Goal: Task Accomplishment & Management: Use online tool/utility

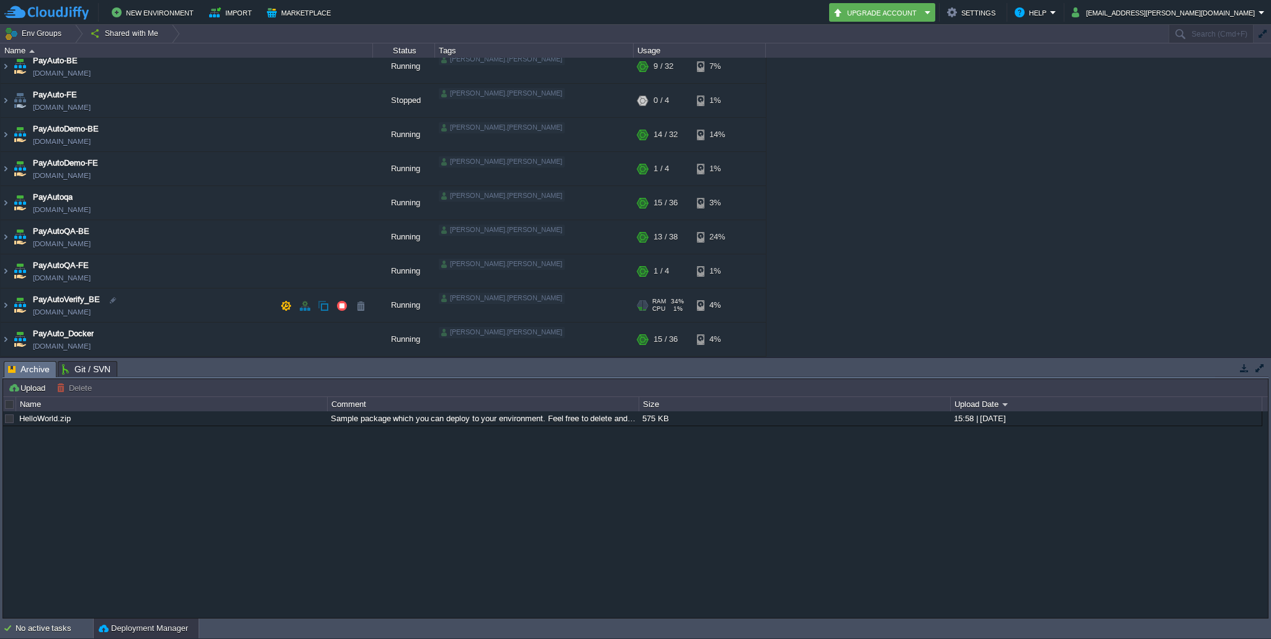
scroll to position [42, 0]
click at [7, 303] on img at bounding box center [6, 306] width 10 height 34
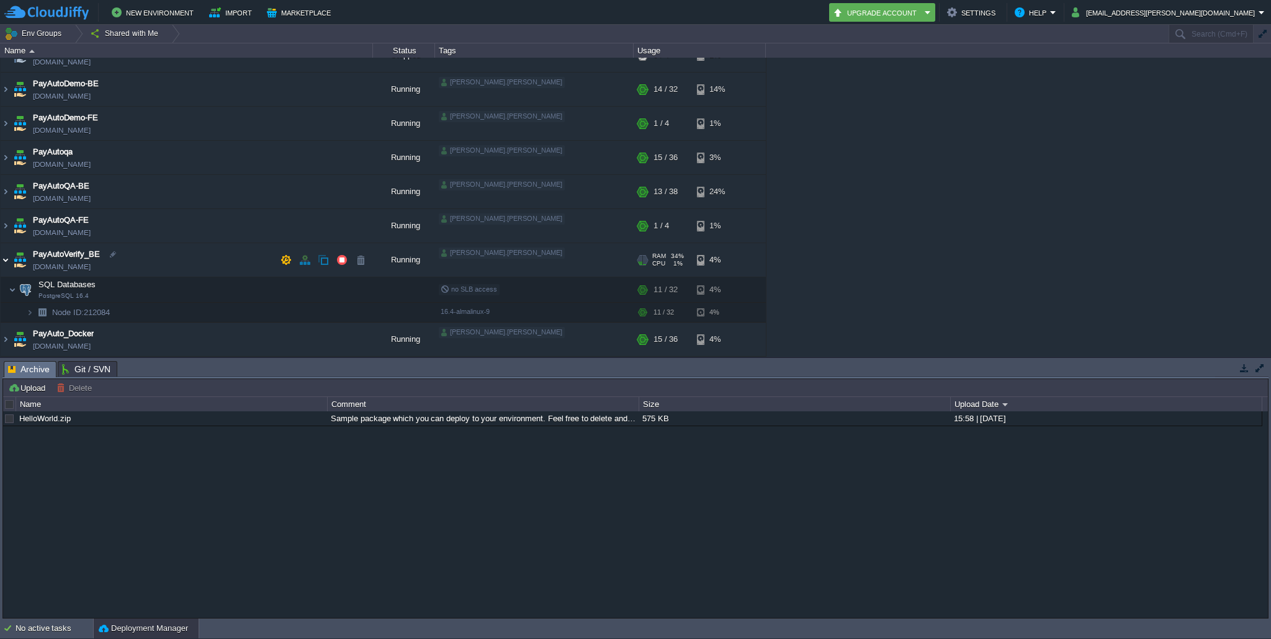
click at [4, 260] on img at bounding box center [6, 260] width 10 height 34
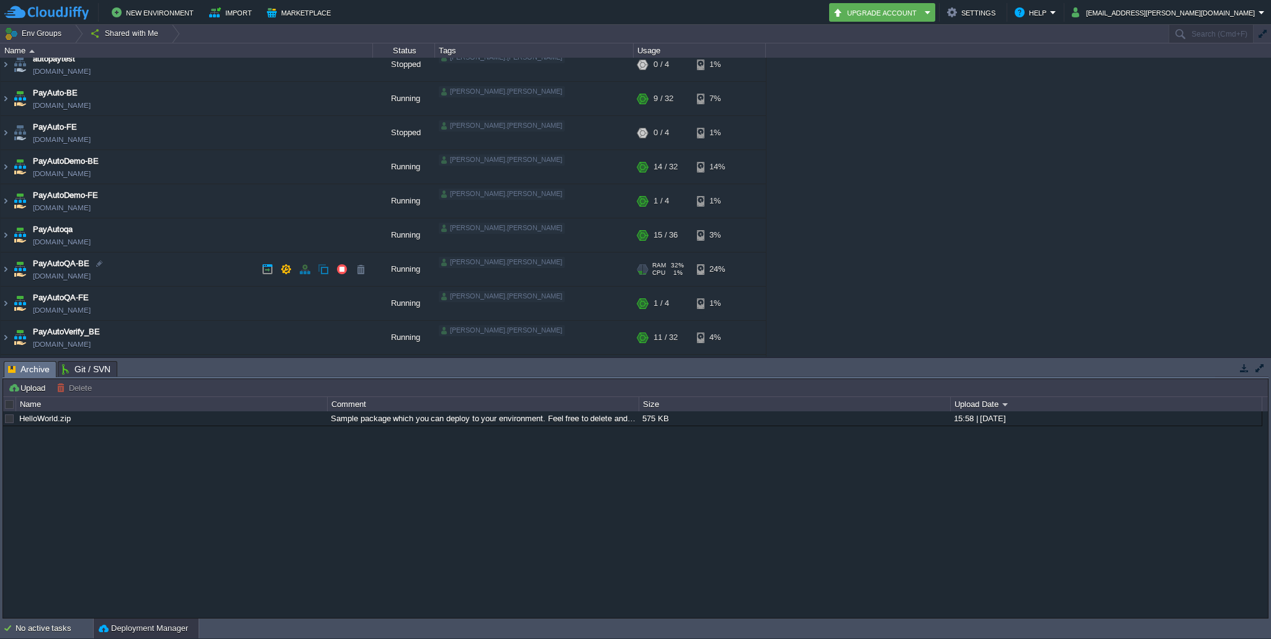
scroll to position [0, 0]
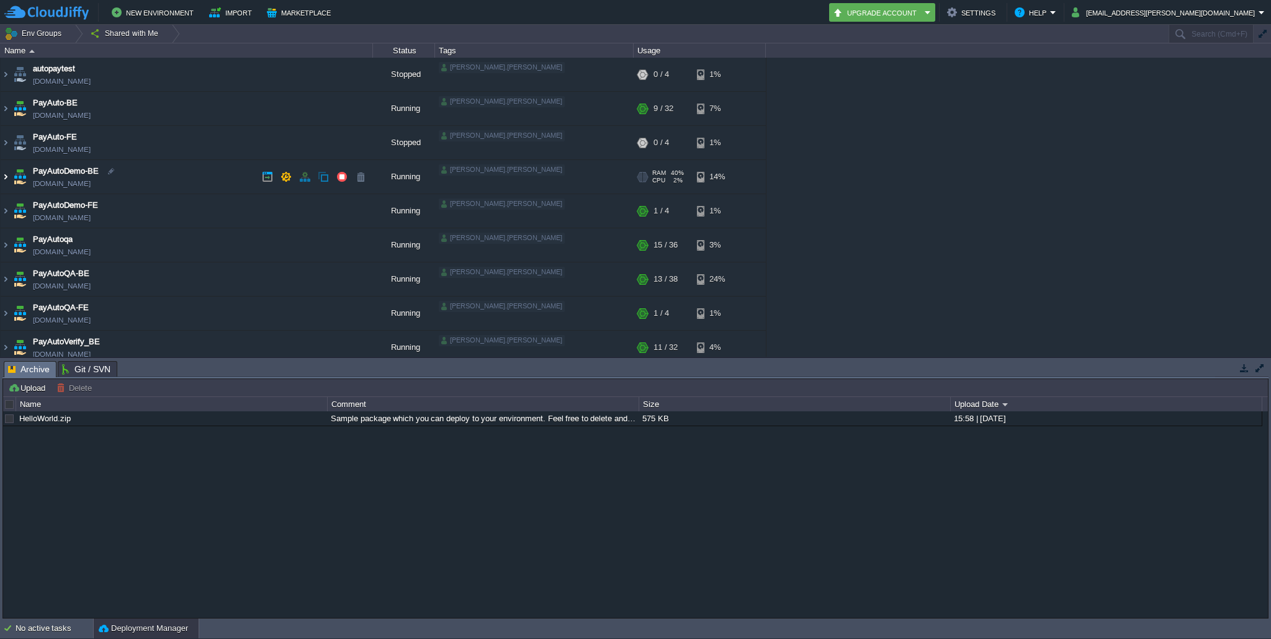
click at [6, 179] on img at bounding box center [6, 177] width 10 height 34
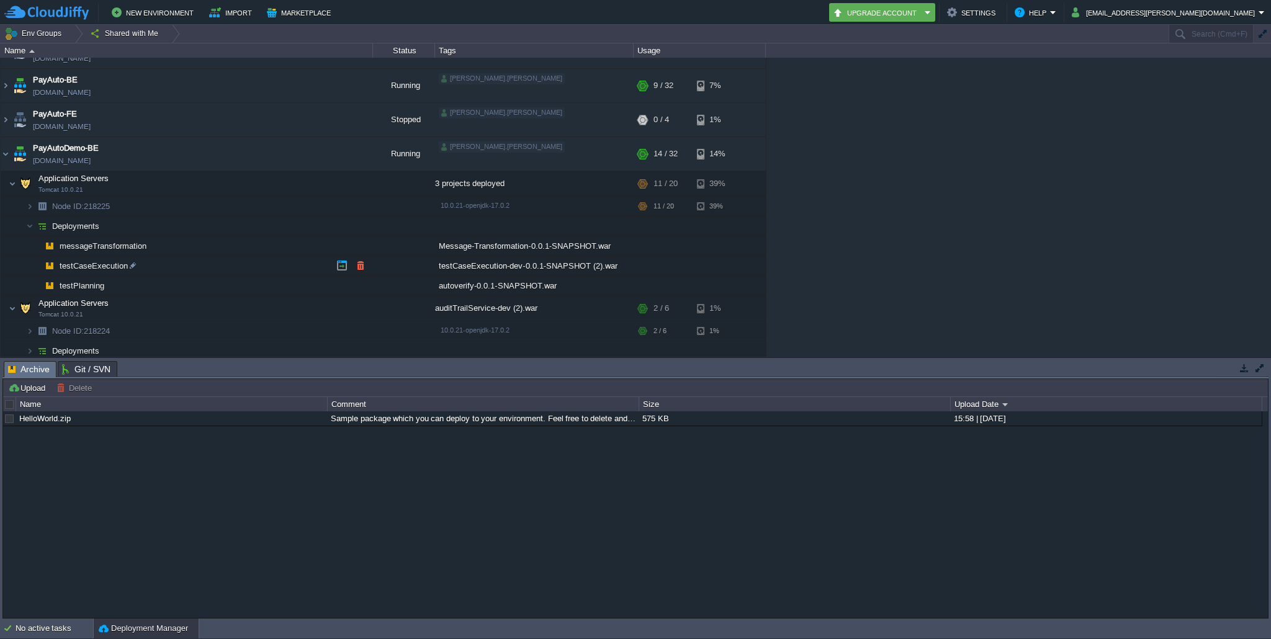
scroll to position [25, 0]
click at [78, 287] on span "testPlanning" at bounding box center [82, 283] width 48 height 11
type input "testPlanning"
click at [23, 271] on td "testCaseExecution" at bounding box center [187, 264] width 373 height 20
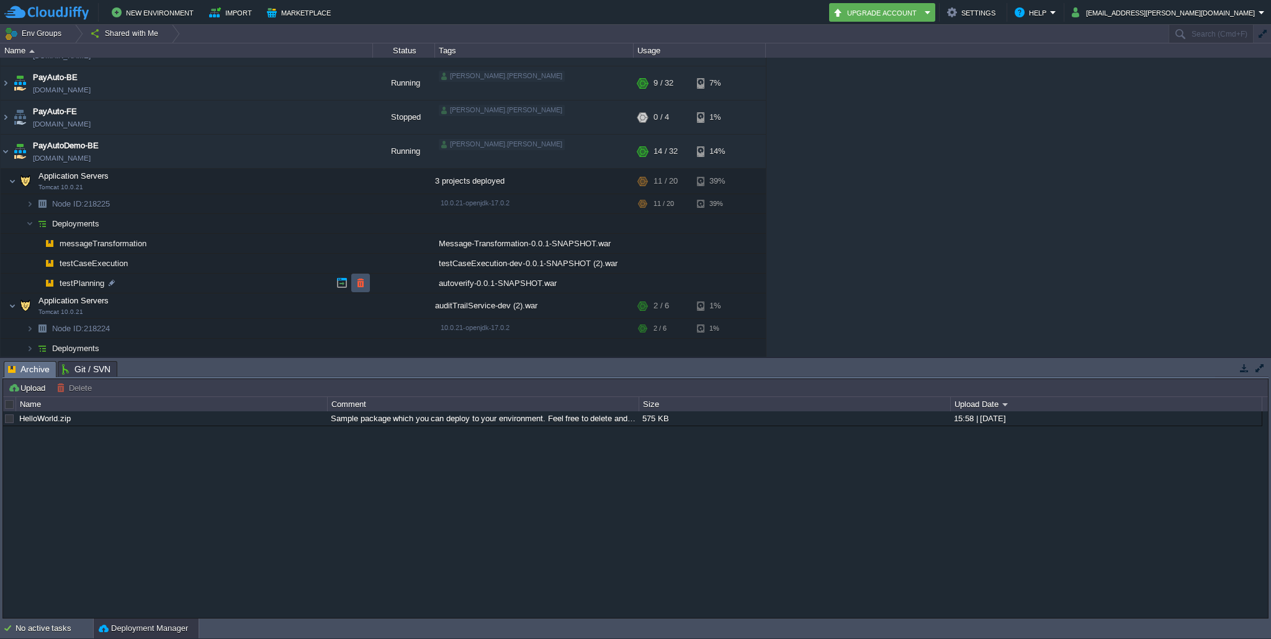
click at [363, 286] on button "button" at bounding box center [360, 283] width 11 height 11
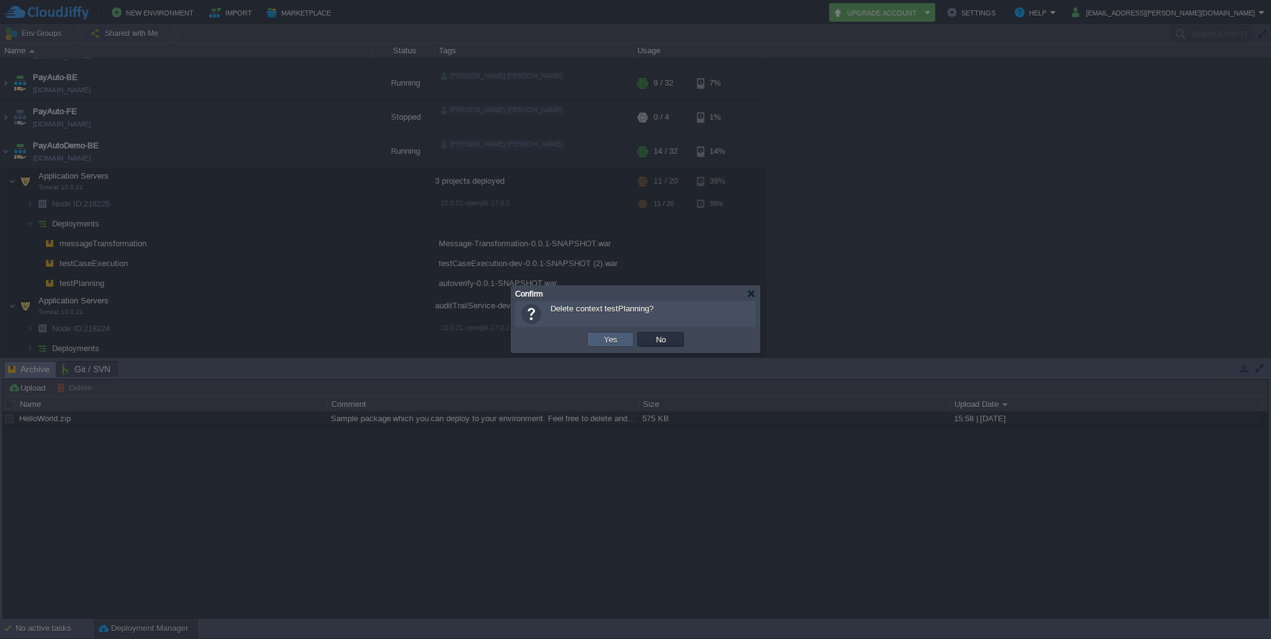
click at [597, 337] on td "Yes" at bounding box center [610, 339] width 47 height 15
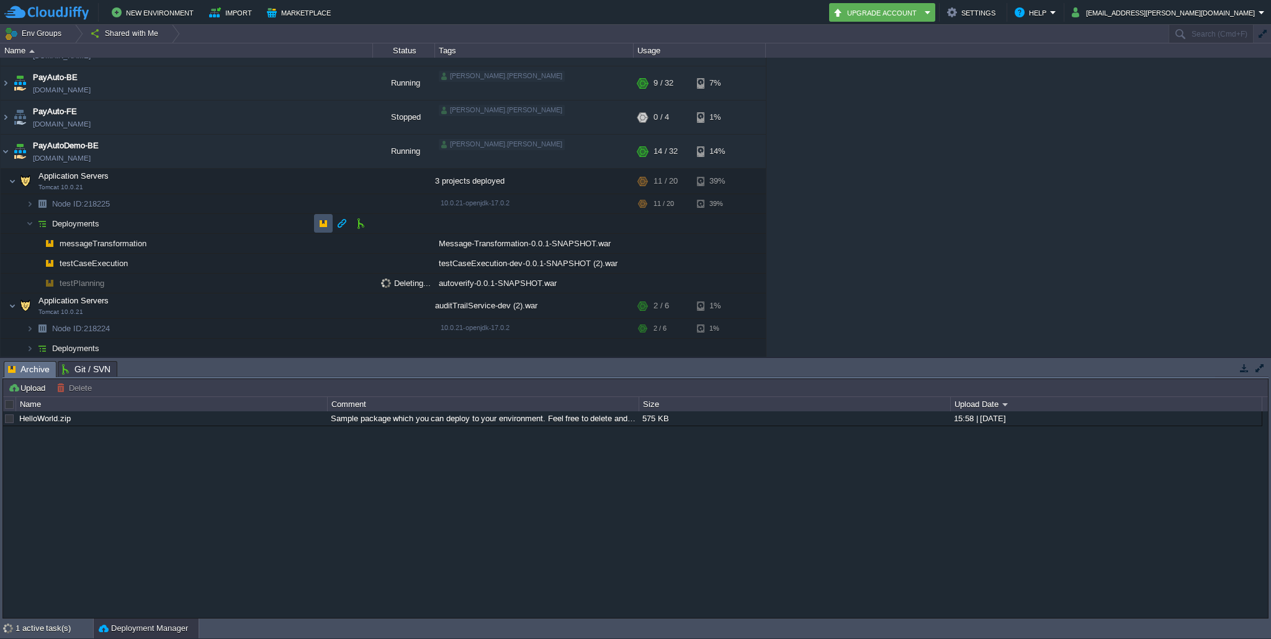
click at [322, 228] on button "button" at bounding box center [323, 223] width 11 height 11
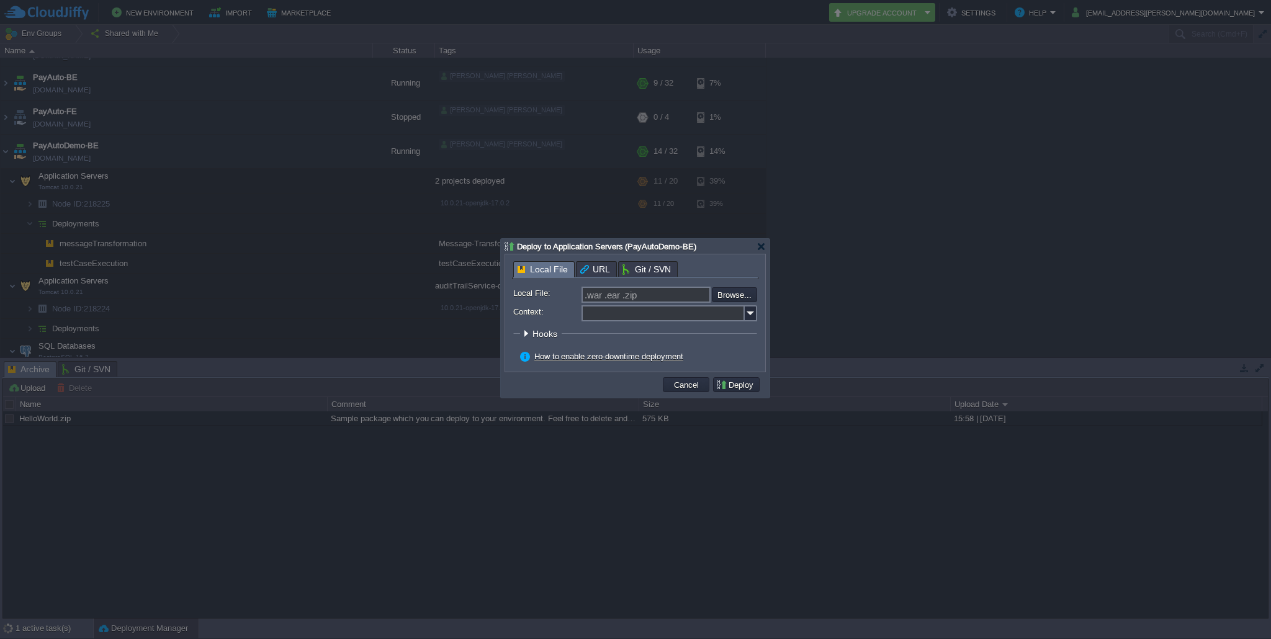
click at [610, 310] on input "Context:" at bounding box center [663, 313] width 163 height 16
paste input "testPlanning"
type input "testPlanning"
click at [728, 292] on input "file" at bounding box center [678, 294] width 157 height 15
type input "C:\fakepath\autoverify-0.0.1-SNAPSHOT.war"
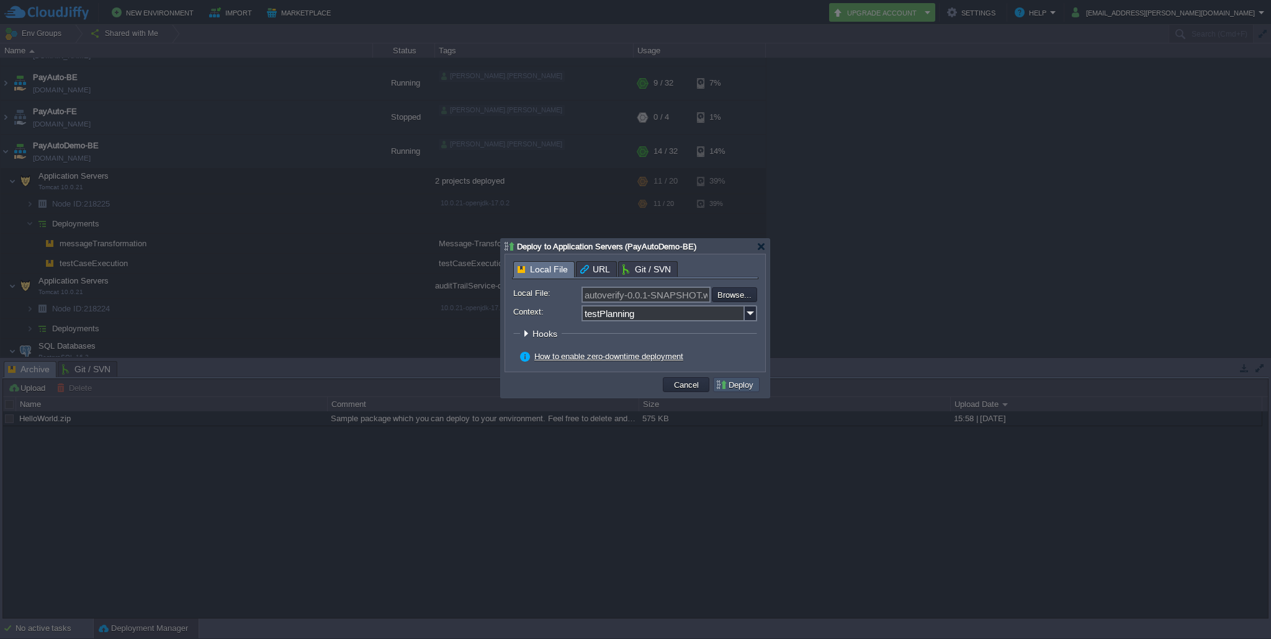
click at [733, 389] on button "Deploy" at bounding box center [737, 384] width 42 height 11
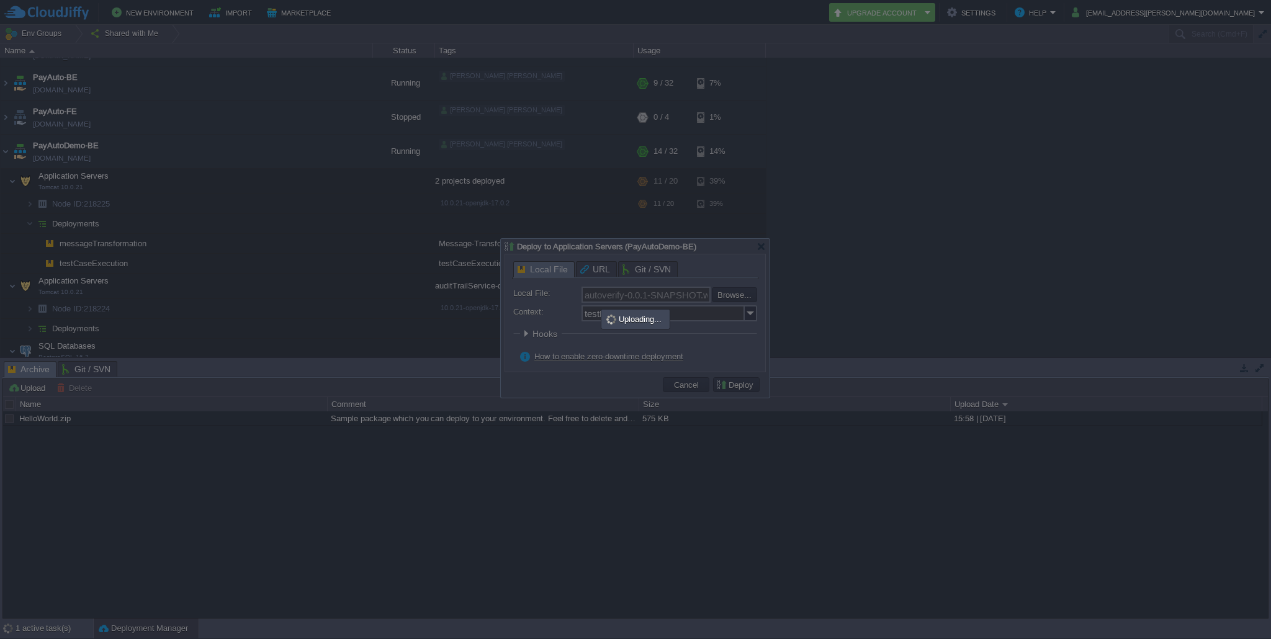
type input ".war .ear .zip"
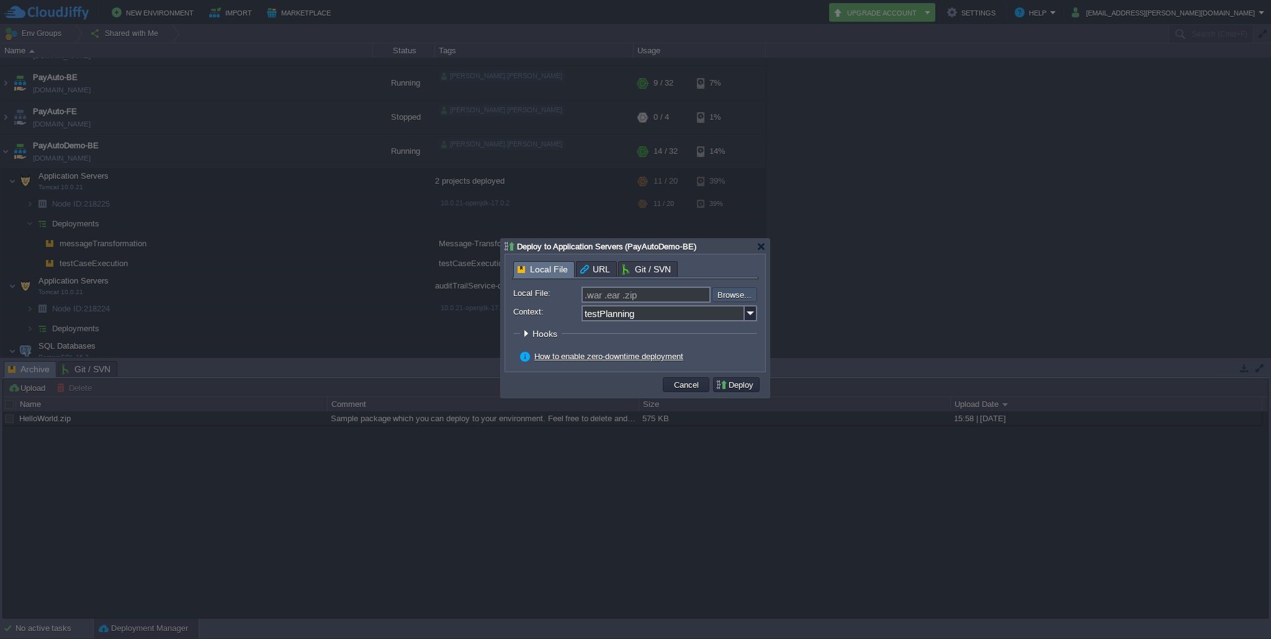
click at [732, 293] on input "file" at bounding box center [678, 294] width 157 height 14
type input "C:\fakepath\autoverify-0.0.1-SNAPSHOT.war"
type input "autoverify-0.0.1-SNAPSHOT.war"
click at [738, 388] on button "Deploy" at bounding box center [737, 384] width 42 height 11
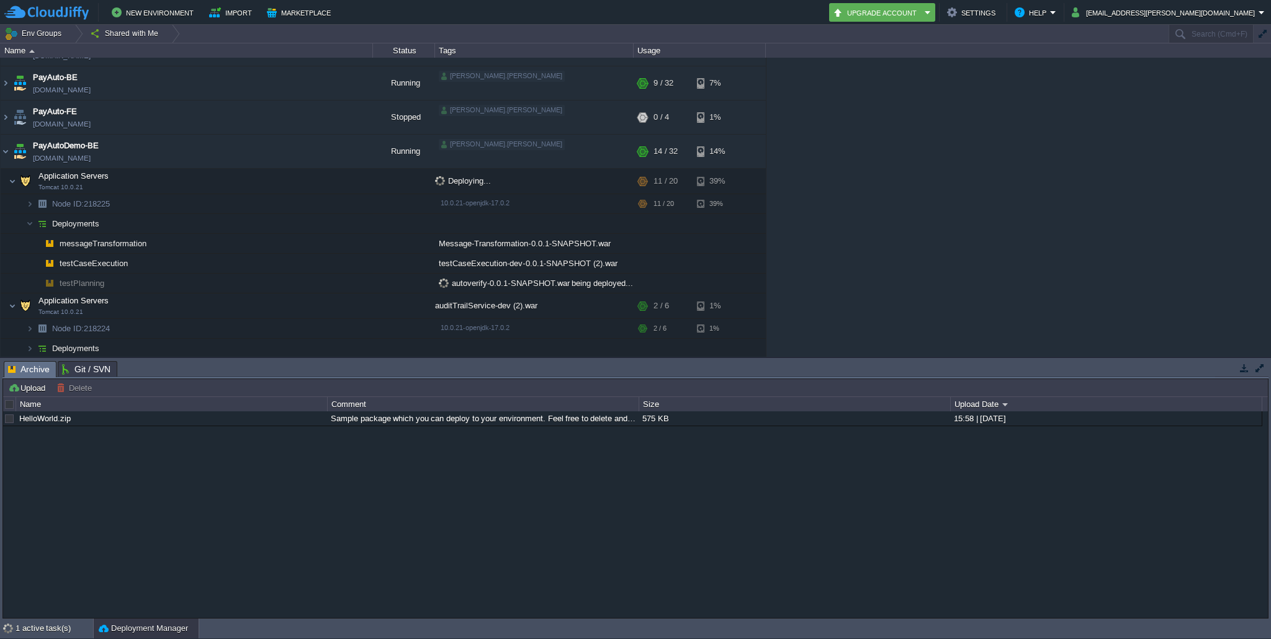
click at [800, 561] on div "HelloWorld.zip Sample package which you can deploy to your environment. Feel fr…" at bounding box center [635, 515] width 1265 height 206
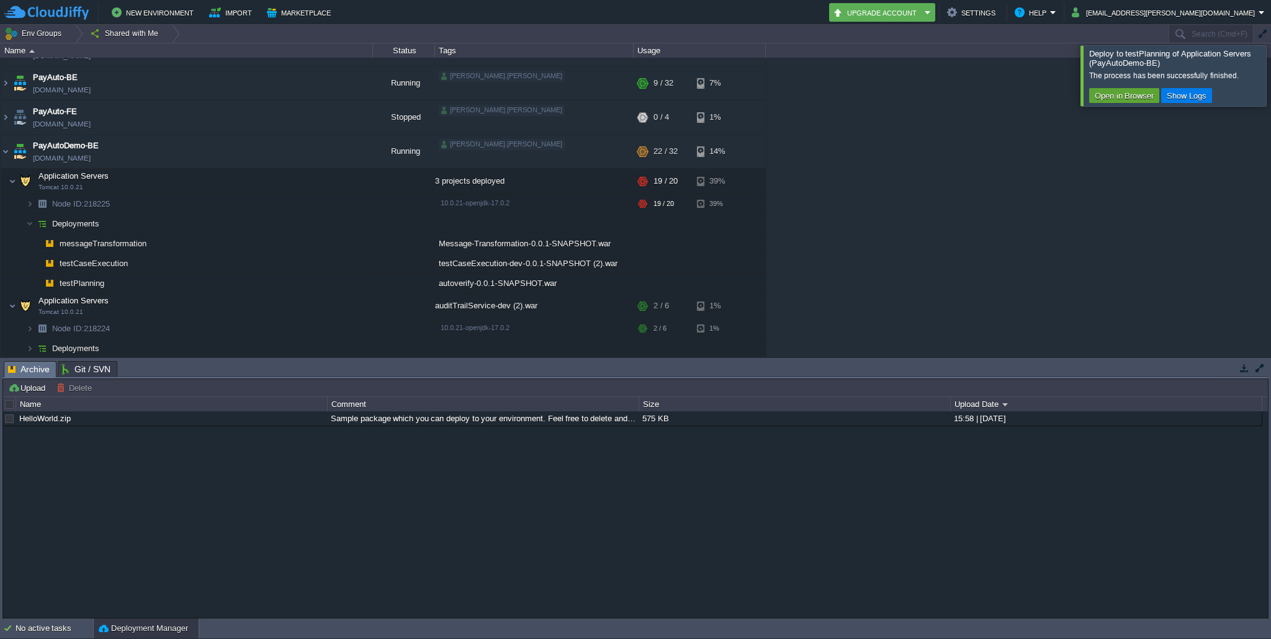
click at [1271, 79] on div at bounding box center [1286, 75] width 0 height 60
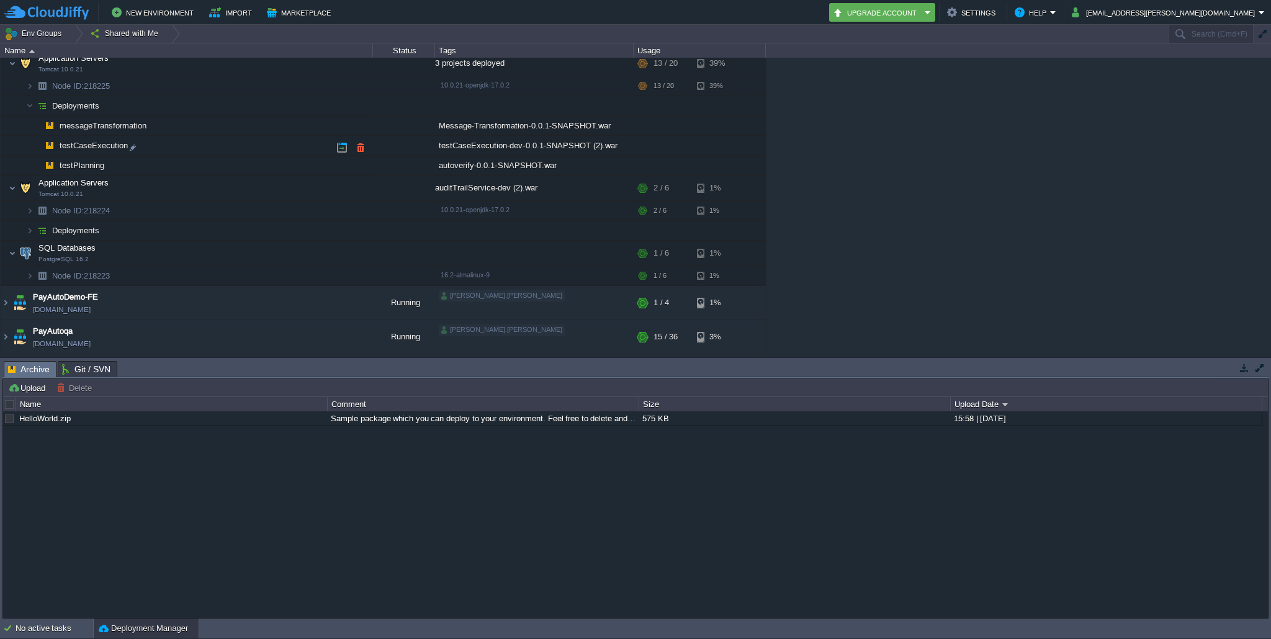
scroll to position [278, 0]
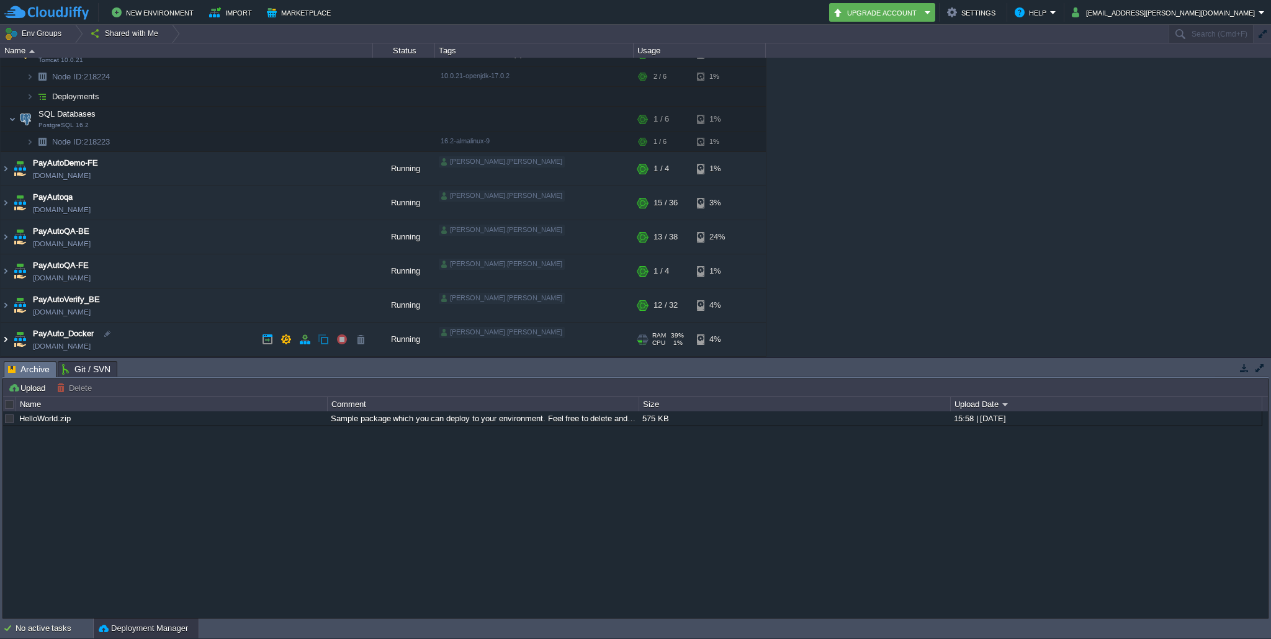
click at [3, 339] on img at bounding box center [6, 340] width 10 height 34
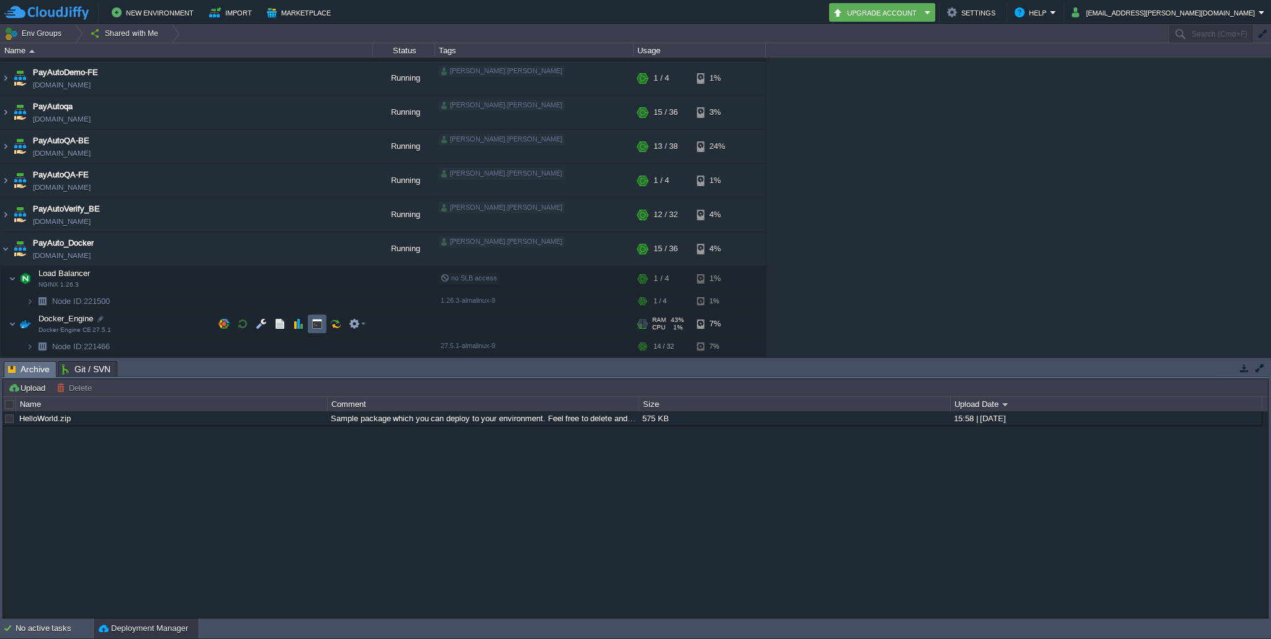
click at [318, 325] on button "button" at bounding box center [317, 323] width 11 height 11
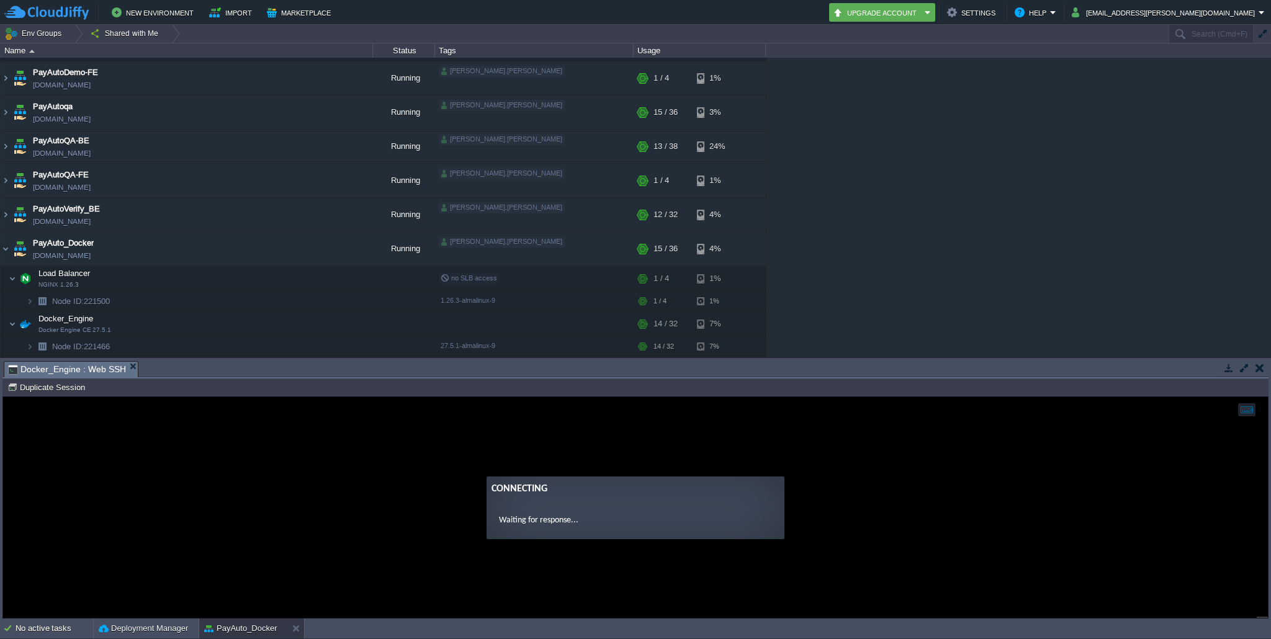
scroll to position [0, 0]
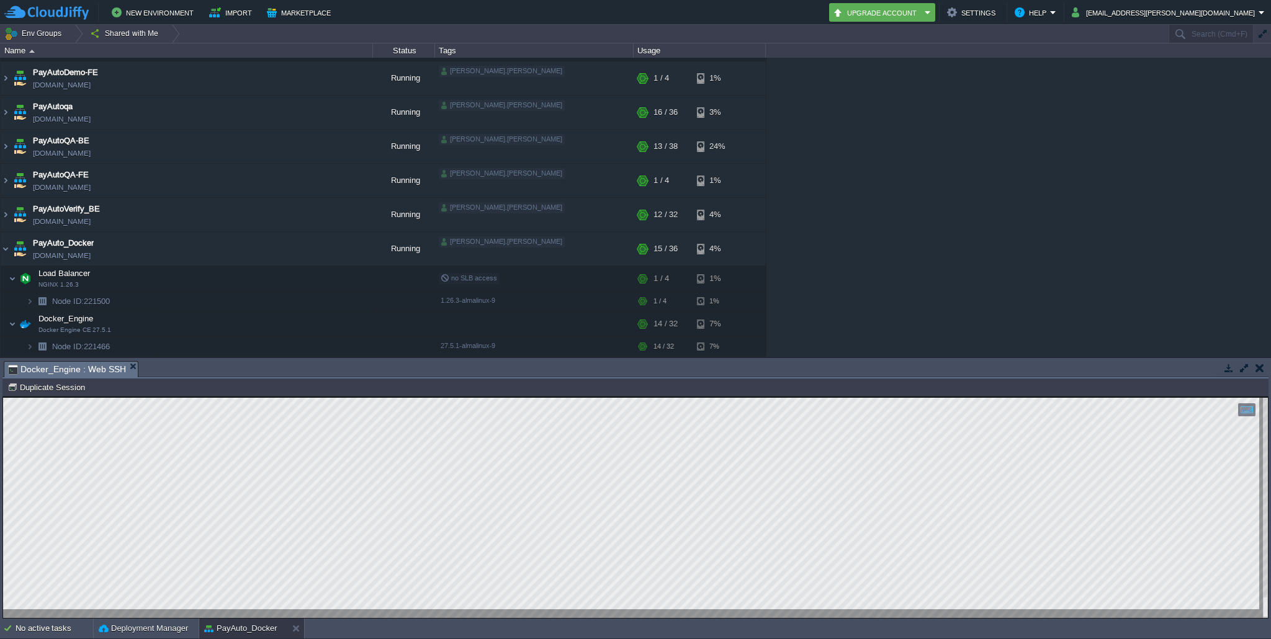
type textarea "plication/json" [DATE]T05:00:44.242Z WARN [api-gateway,168a145a290d21f140fbfa92…"
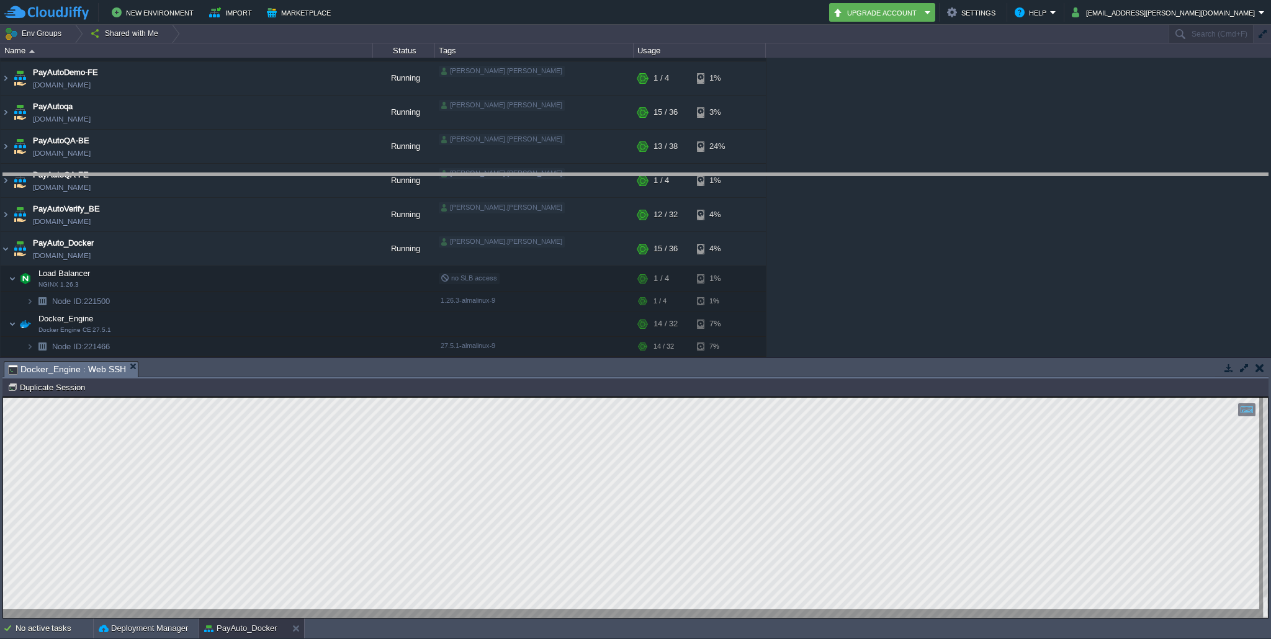
drag, startPoint x: 808, startPoint y: 366, endPoint x: 824, endPoint y: 178, distance: 188.9
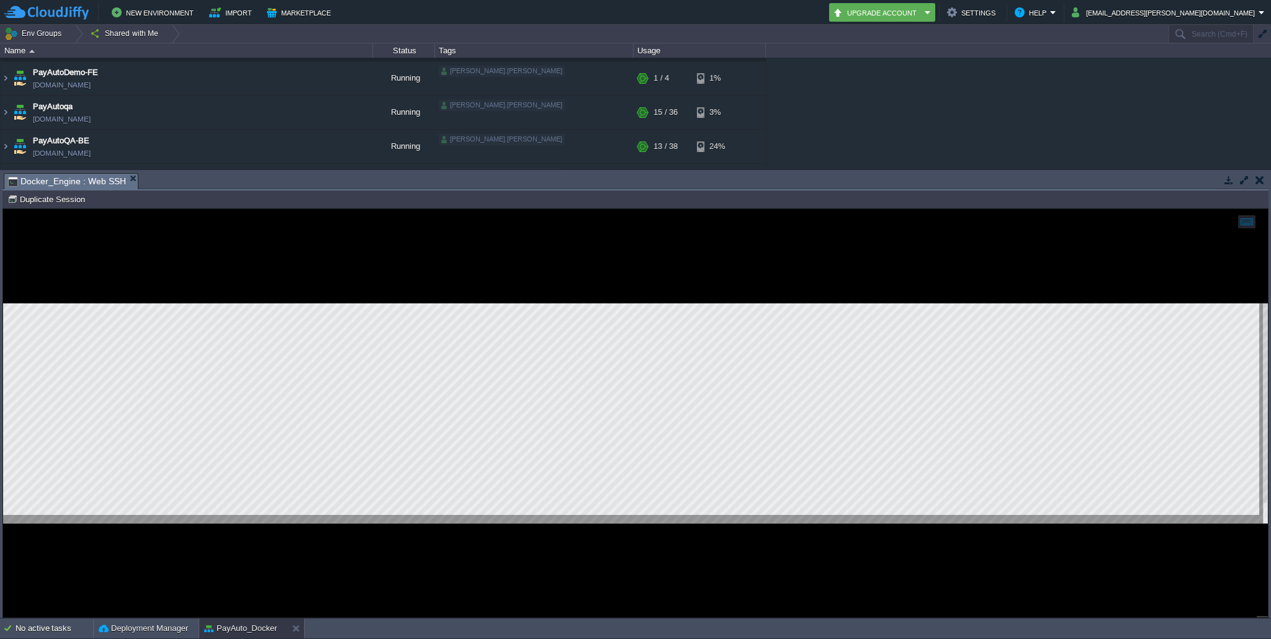
click at [554, 559] on div at bounding box center [635, 413] width 1265 height 409
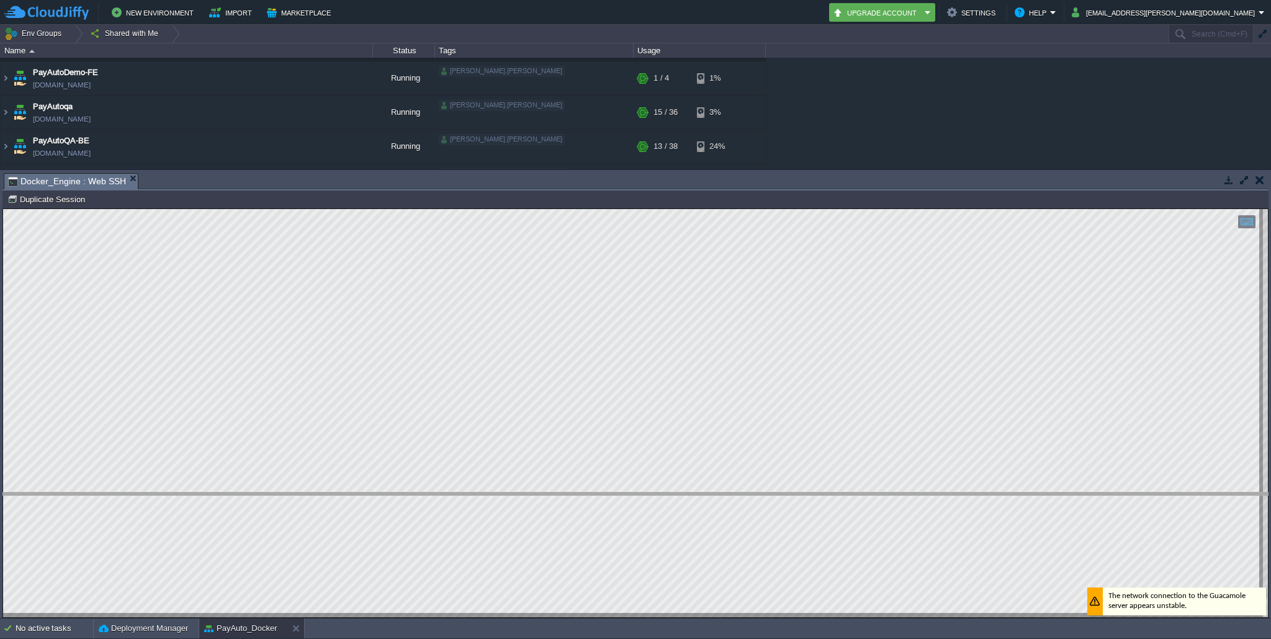
drag, startPoint x: 436, startPoint y: 177, endPoint x: 410, endPoint y: 494, distance: 318.4
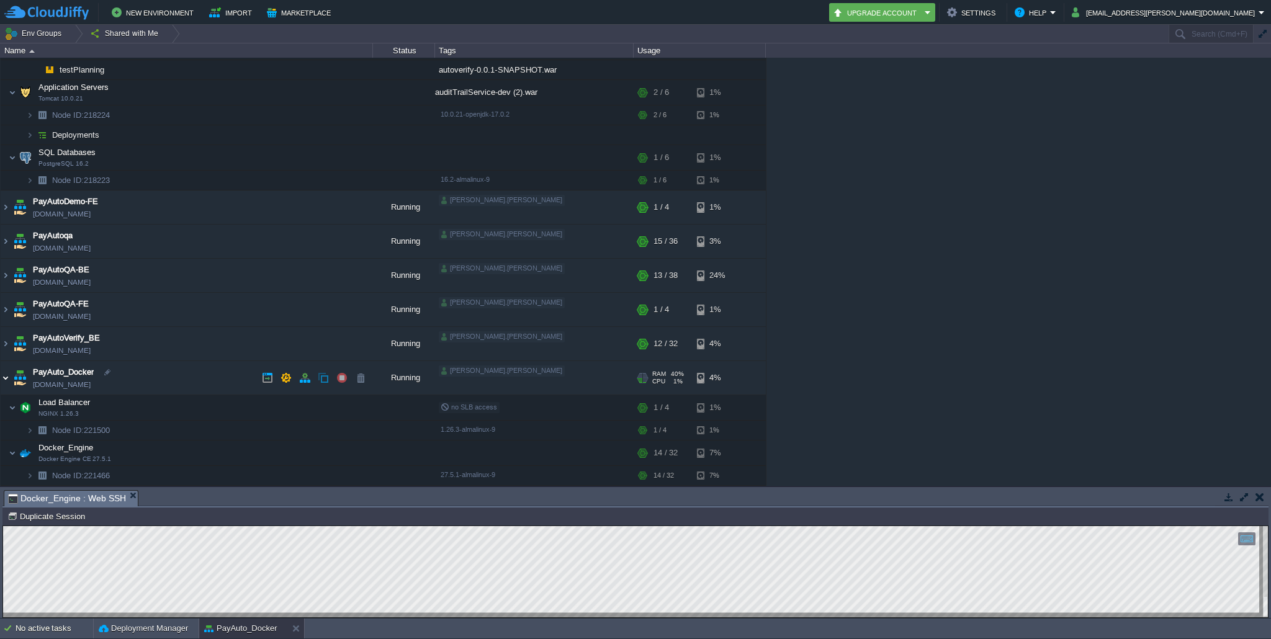
click at [6, 378] on img at bounding box center [6, 378] width 10 height 34
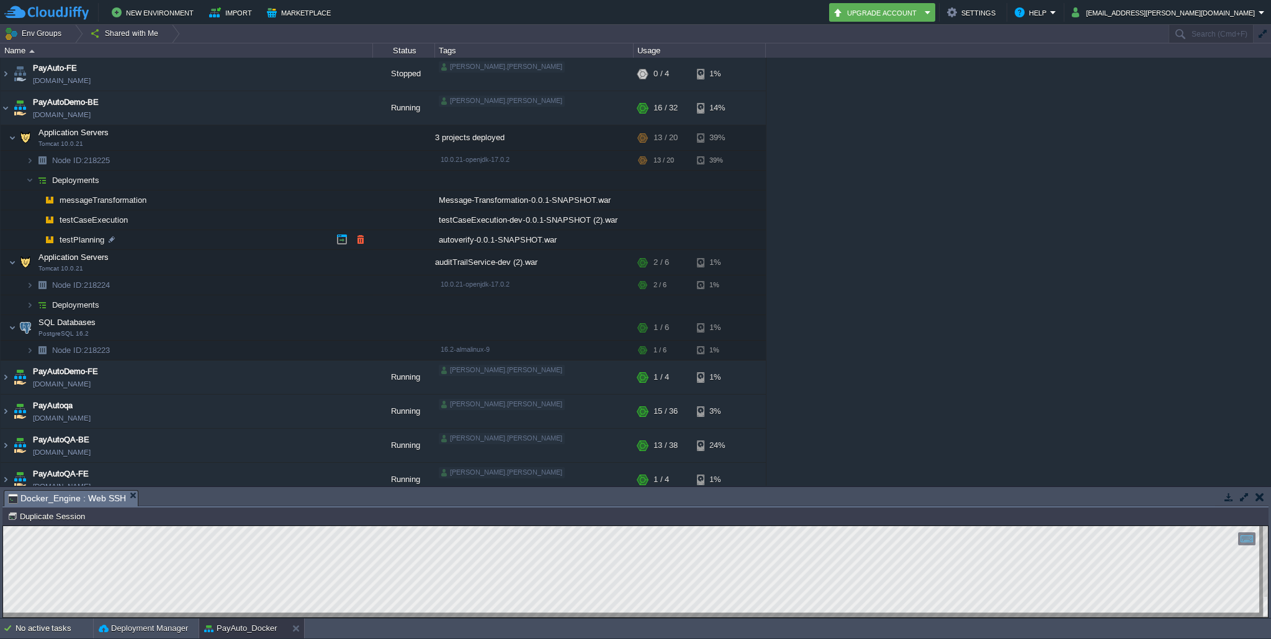
scroll to position [53, 0]
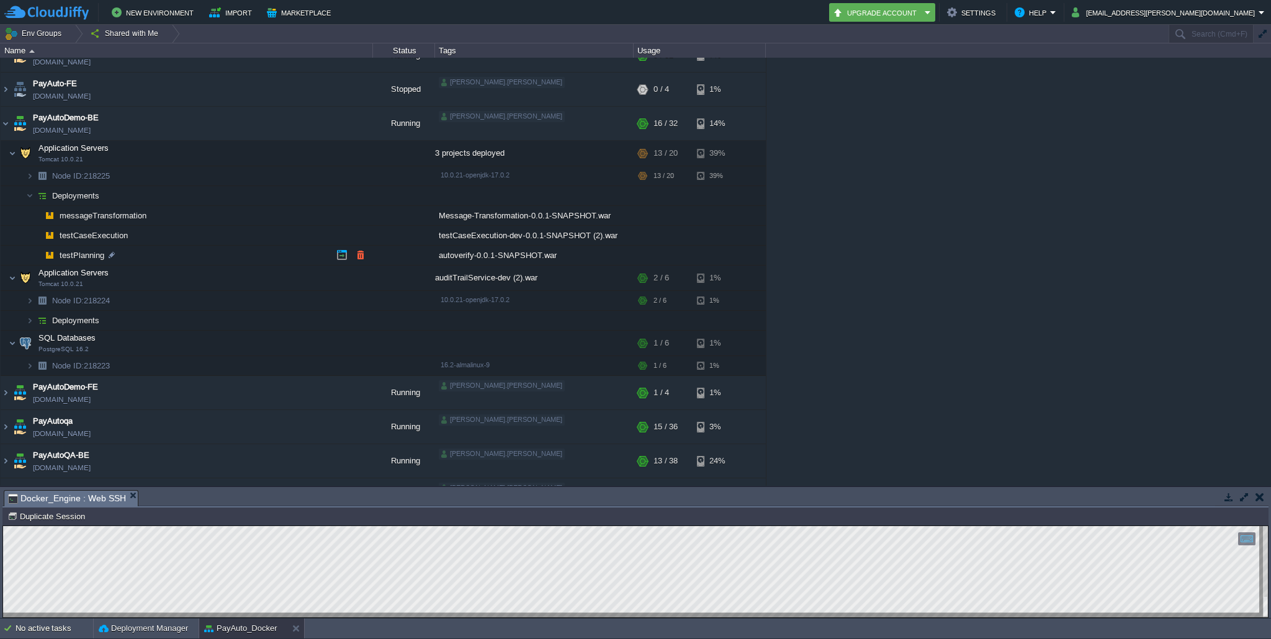
click at [84, 258] on span "testPlanning" at bounding box center [82, 255] width 48 height 11
type input "testPlanning"
click at [78, 119] on span "PayAutoDemo-BE" at bounding box center [66, 118] width 66 height 12
click at [363, 254] on button "button" at bounding box center [360, 255] width 11 height 11
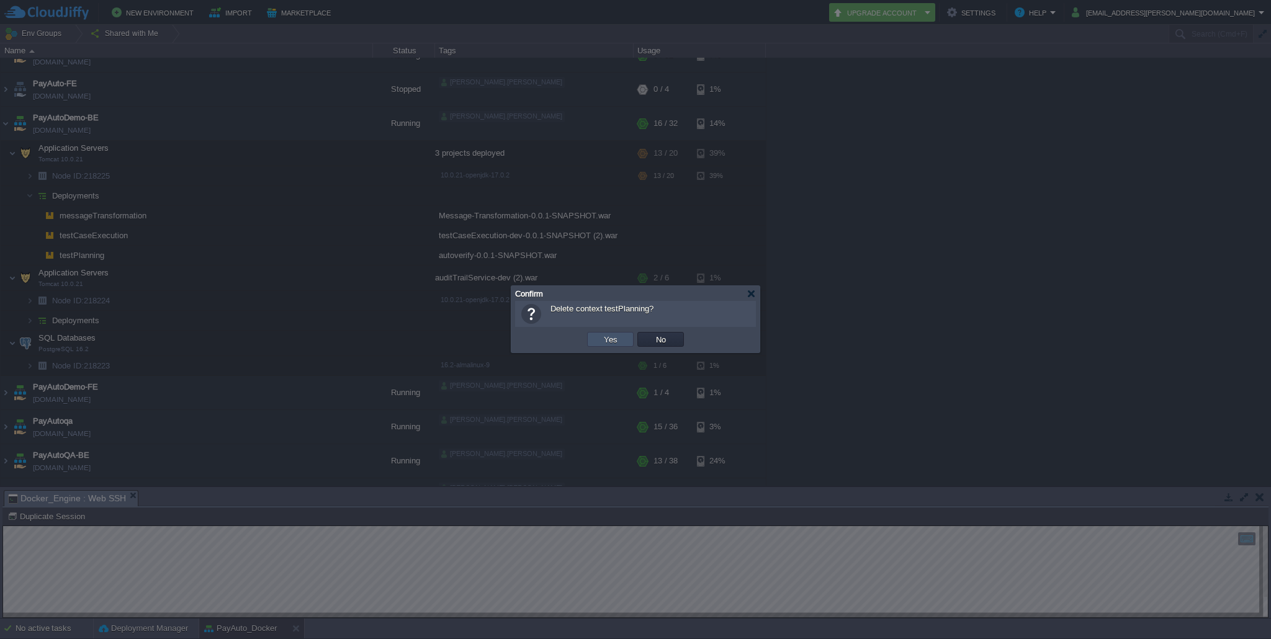
click at [613, 341] on button "Yes" at bounding box center [610, 339] width 21 height 11
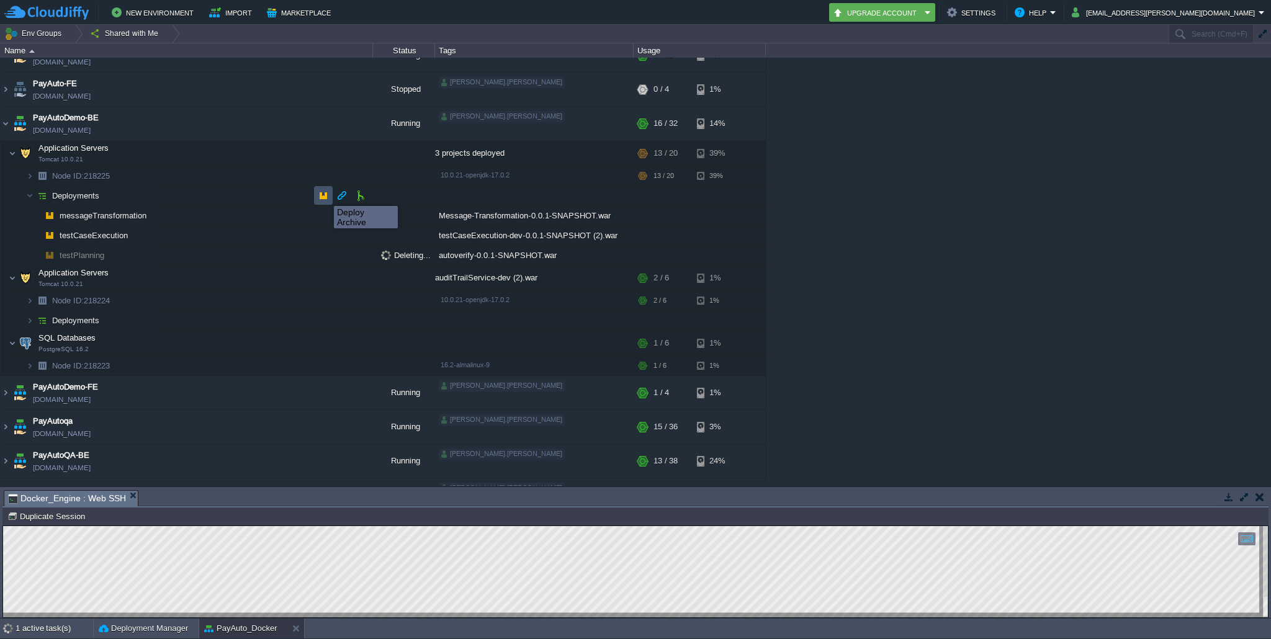
click at [325, 195] on button "button" at bounding box center [323, 195] width 11 height 11
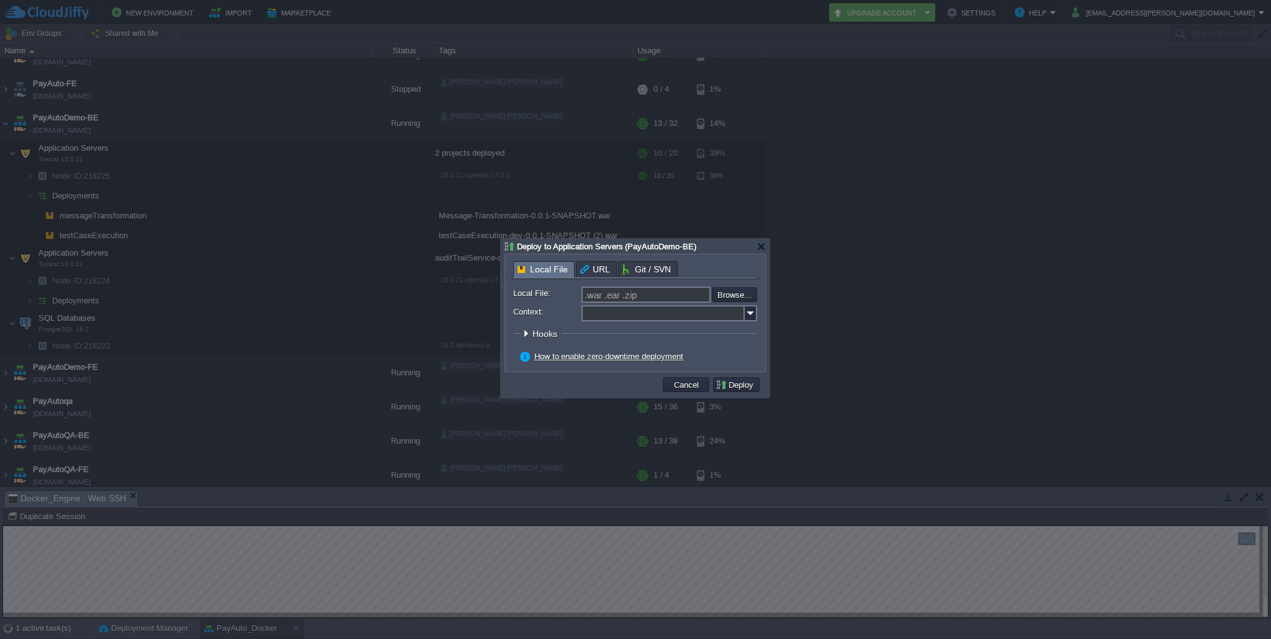
click at [612, 319] on input "Context:" at bounding box center [663, 313] width 163 height 16
paste input "testPlanning"
type input "testPlanning"
click at [742, 297] on input "file" at bounding box center [678, 294] width 157 height 15
click at [734, 292] on input "file" at bounding box center [678, 294] width 157 height 15
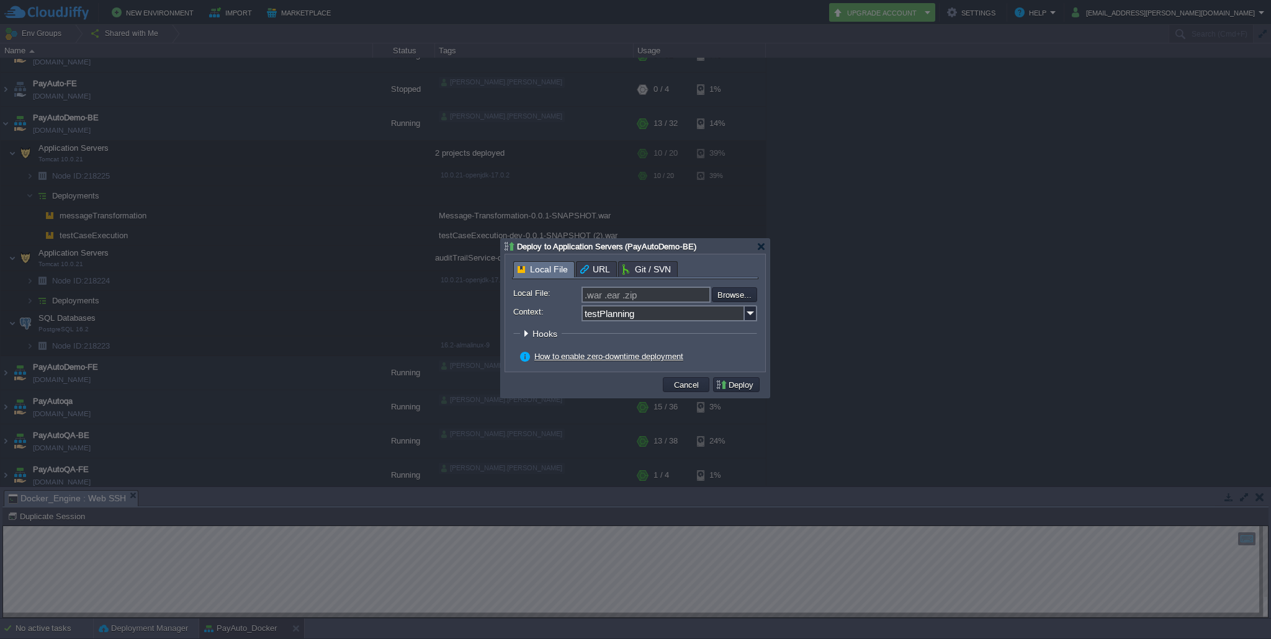
type input "C:\fakepath\autoverify-0.0.1-SNAPSHOT.war"
type input "autoverify-0.0.1-SNAPSHOT.war"
click at [738, 382] on button "Deploy" at bounding box center [737, 384] width 42 height 11
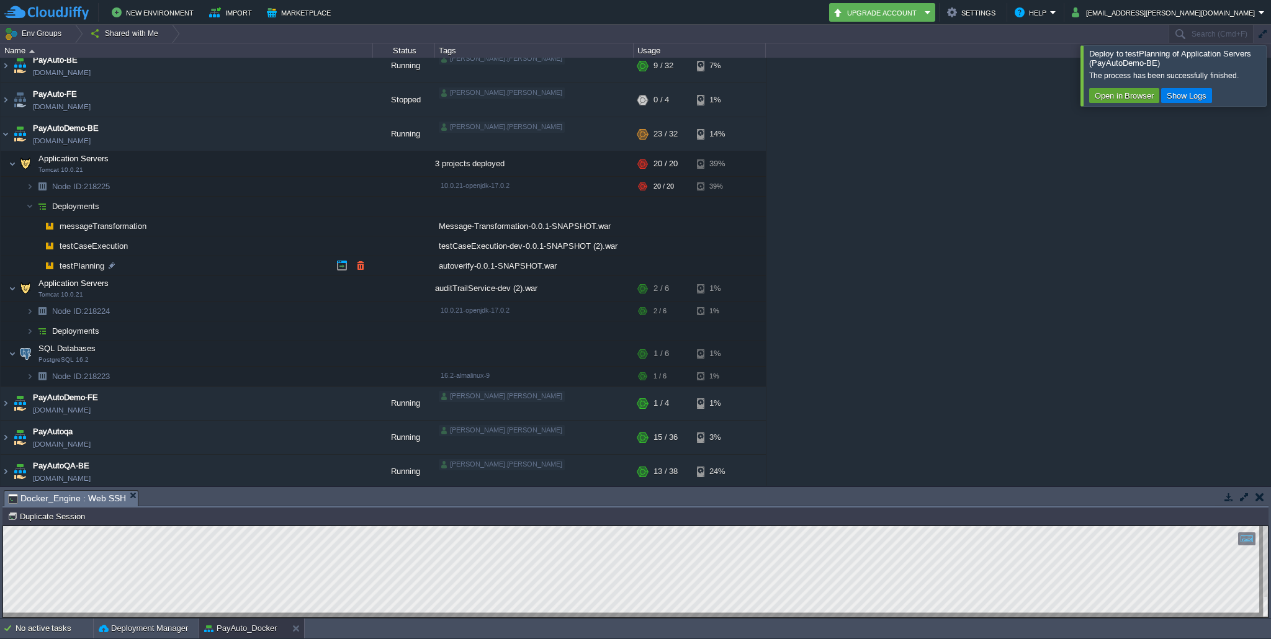
scroll to position [0, 0]
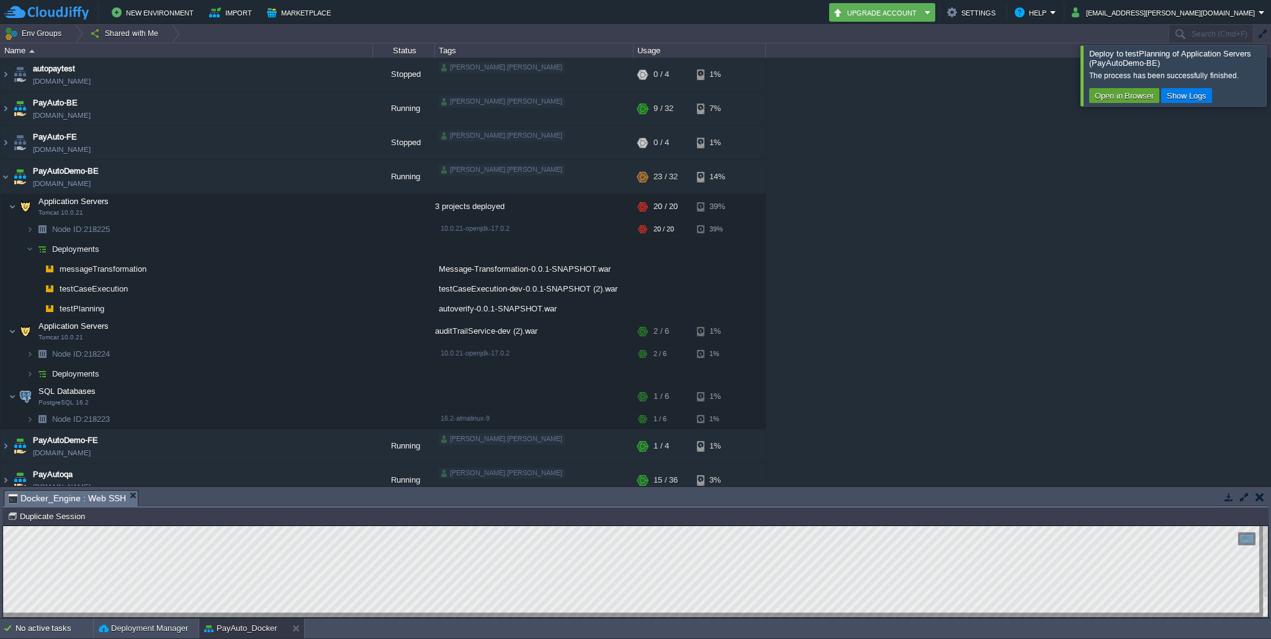
click at [1271, 73] on div at bounding box center [1286, 75] width 0 height 60
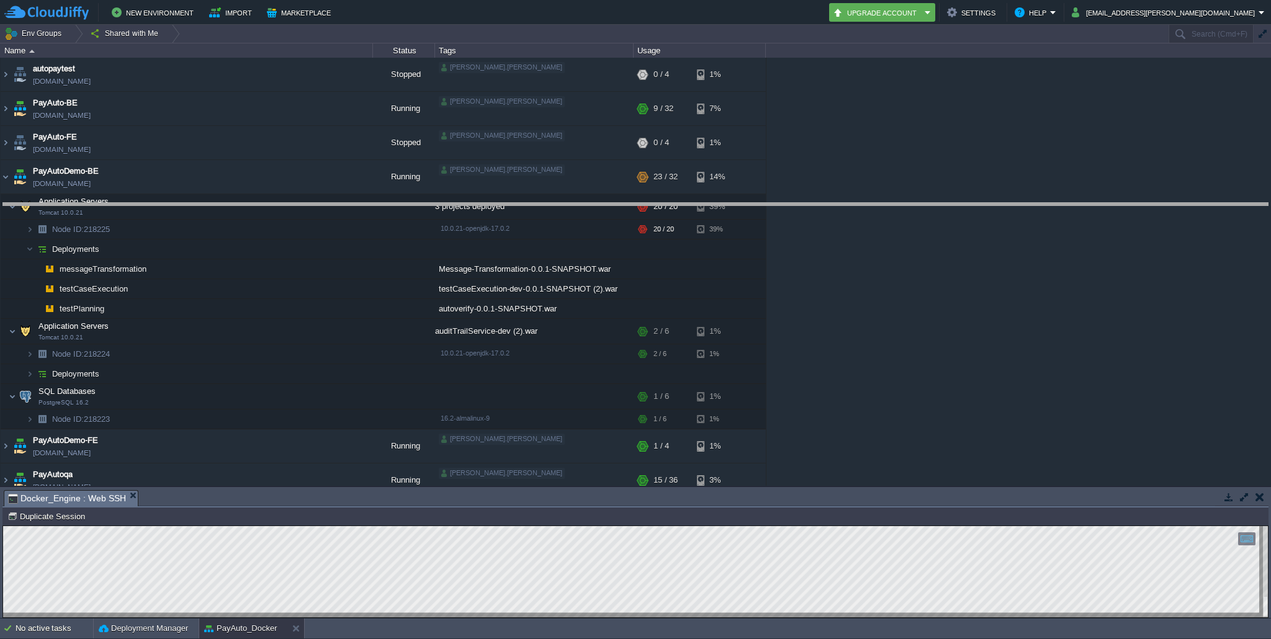
drag, startPoint x: 668, startPoint y: 493, endPoint x: 690, endPoint y: 206, distance: 288.3
click at [690, 206] on body "New Environment Import Marketplace Bonus ₹0.00 Upgrade Account Settings Help [E…" at bounding box center [635, 319] width 1271 height 639
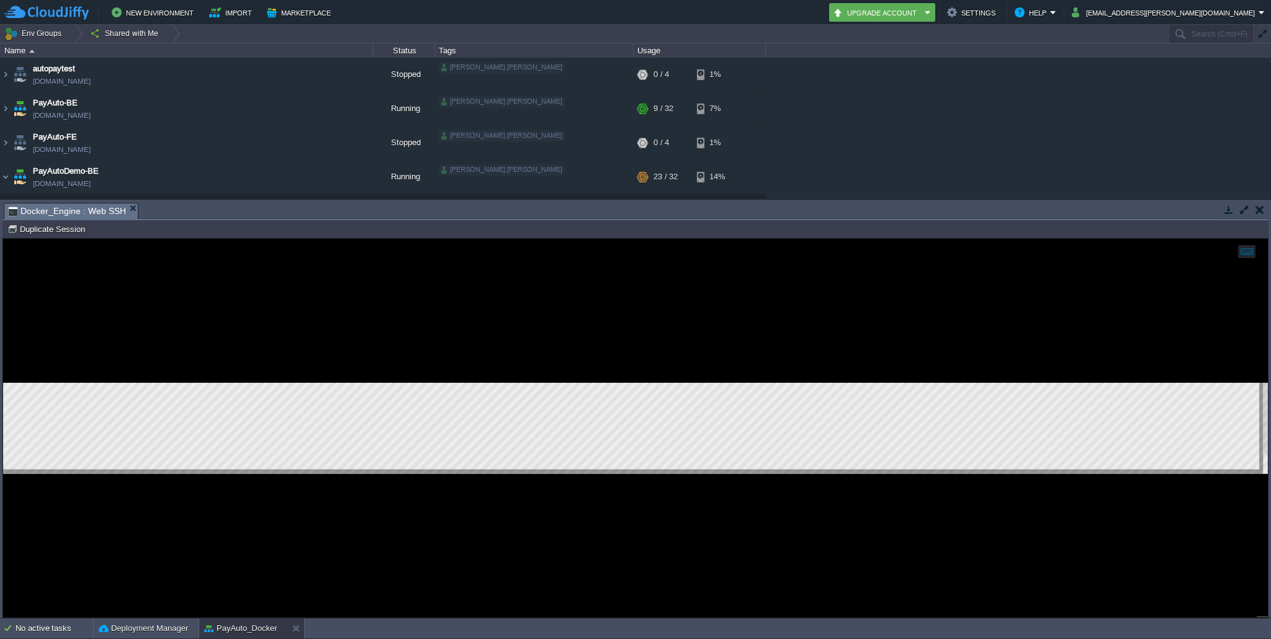
click at [444, 492] on div at bounding box center [635, 428] width 1265 height 379
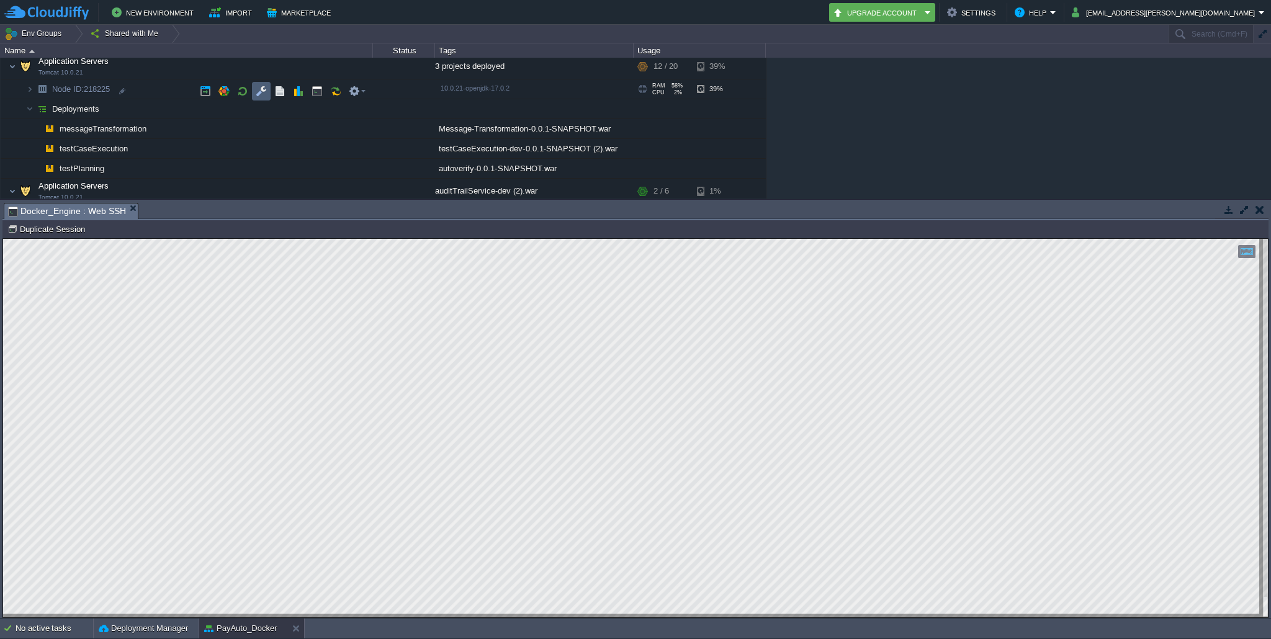
scroll to position [130, 0]
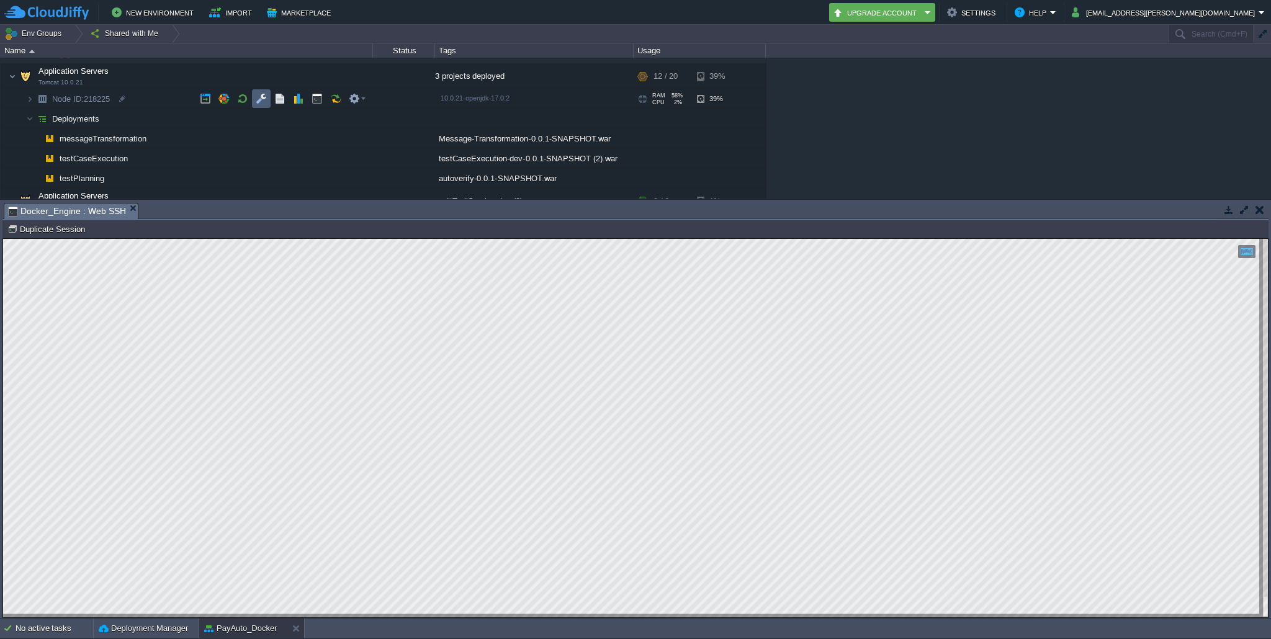
click at [261, 92] on td at bounding box center [261, 98] width 19 height 19
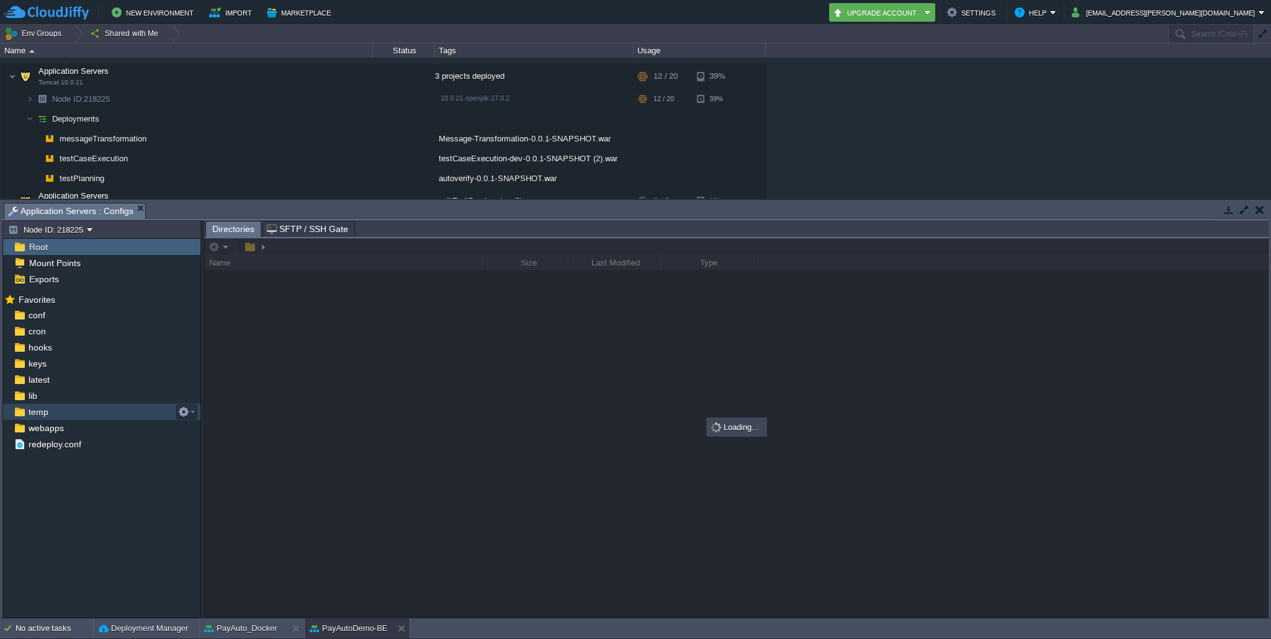
click at [19, 417] on img at bounding box center [19, 412] width 13 height 16
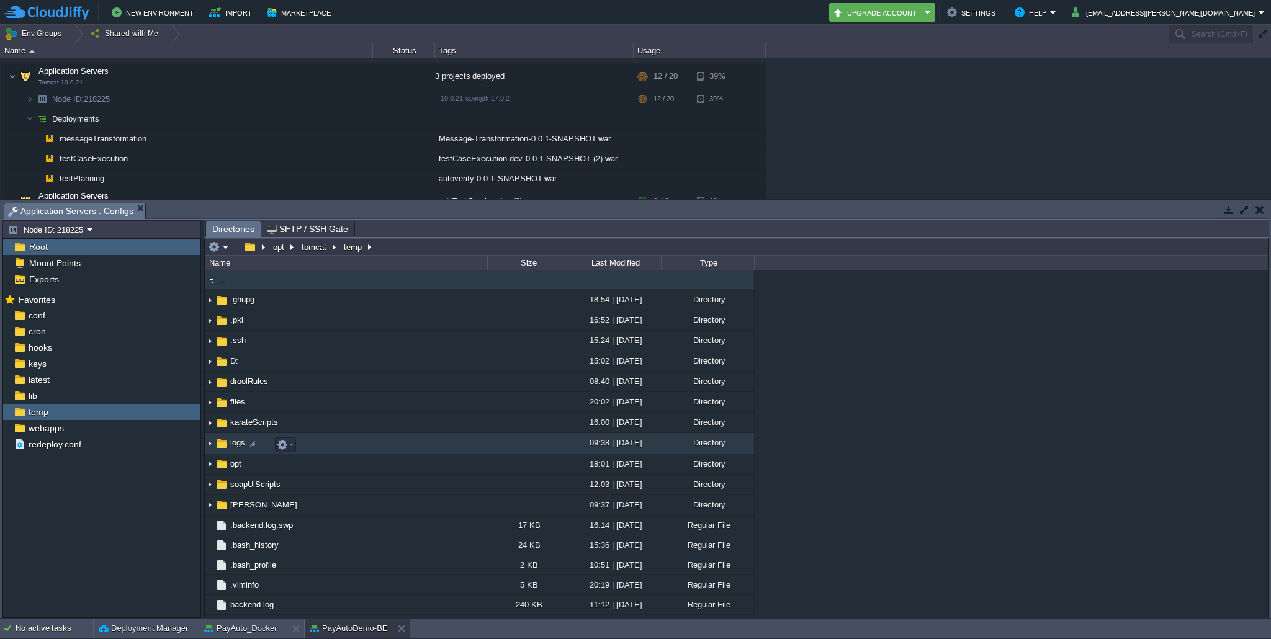
click at [214, 448] on img at bounding box center [210, 444] width 10 height 19
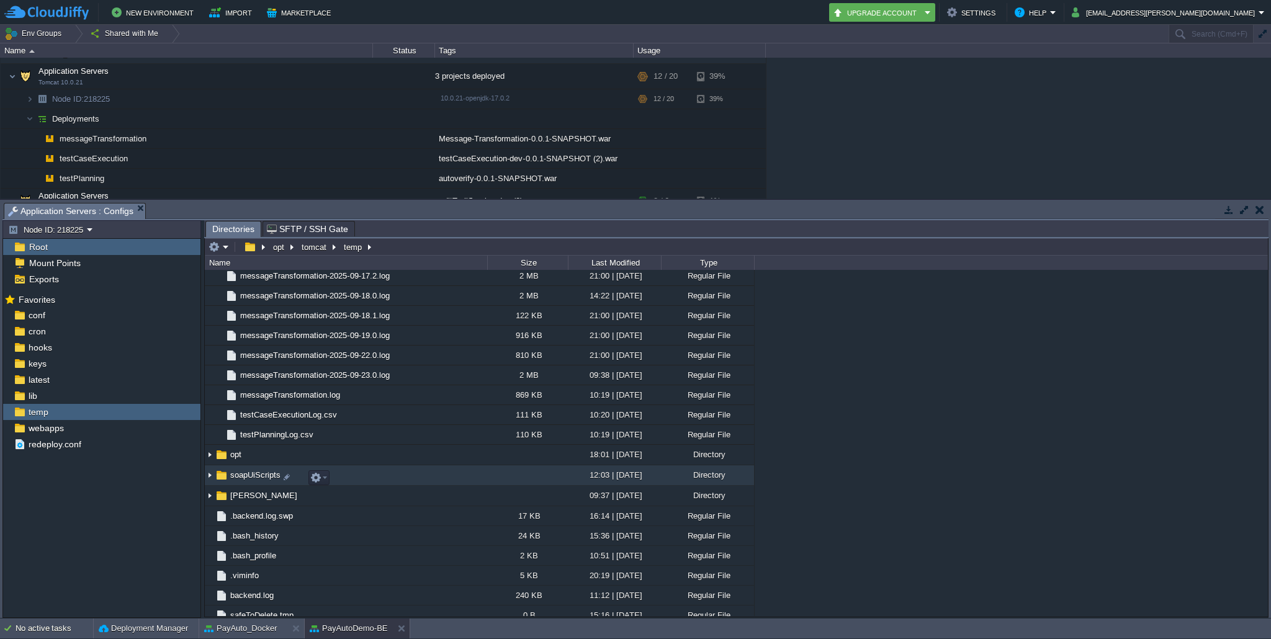
scroll to position [1850, 0]
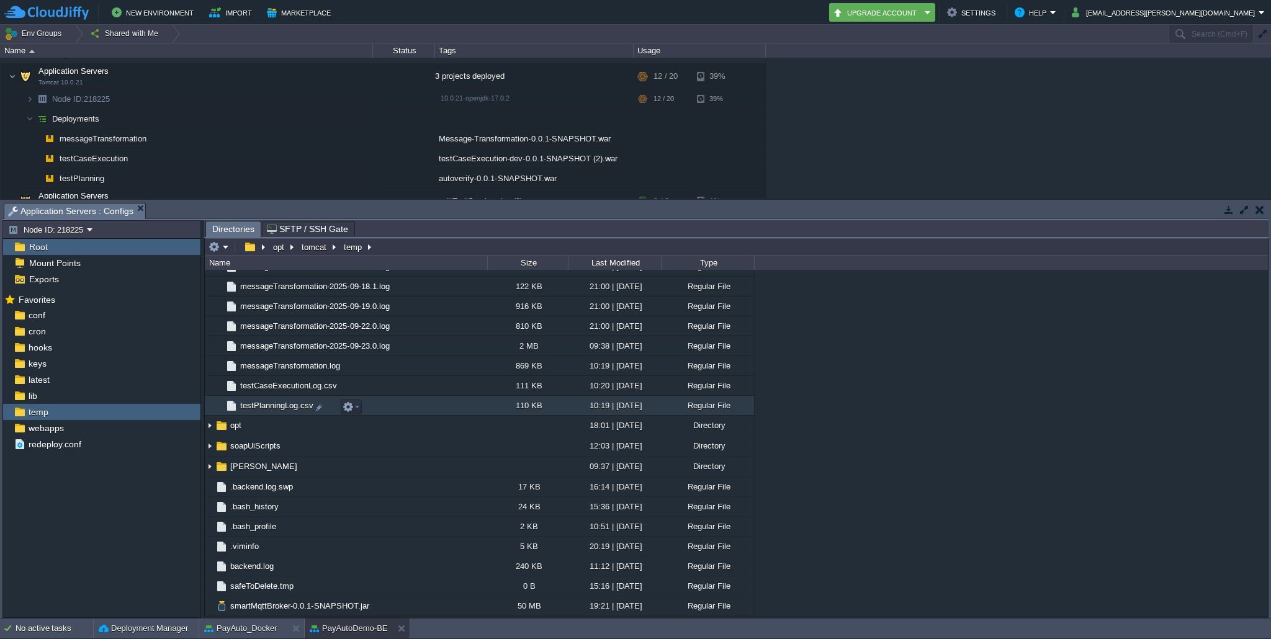
click at [282, 410] on span "testPlanningLog.csv" at bounding box center [276, 405] width 77 height 11
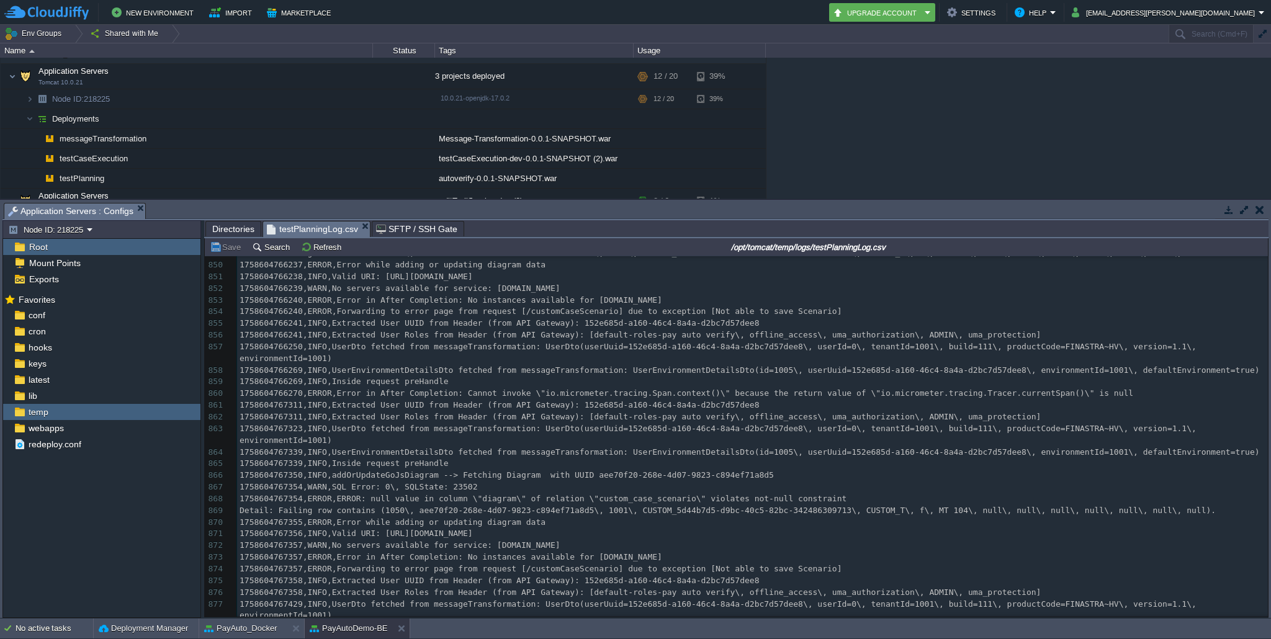
scroll to position [11079, 0]
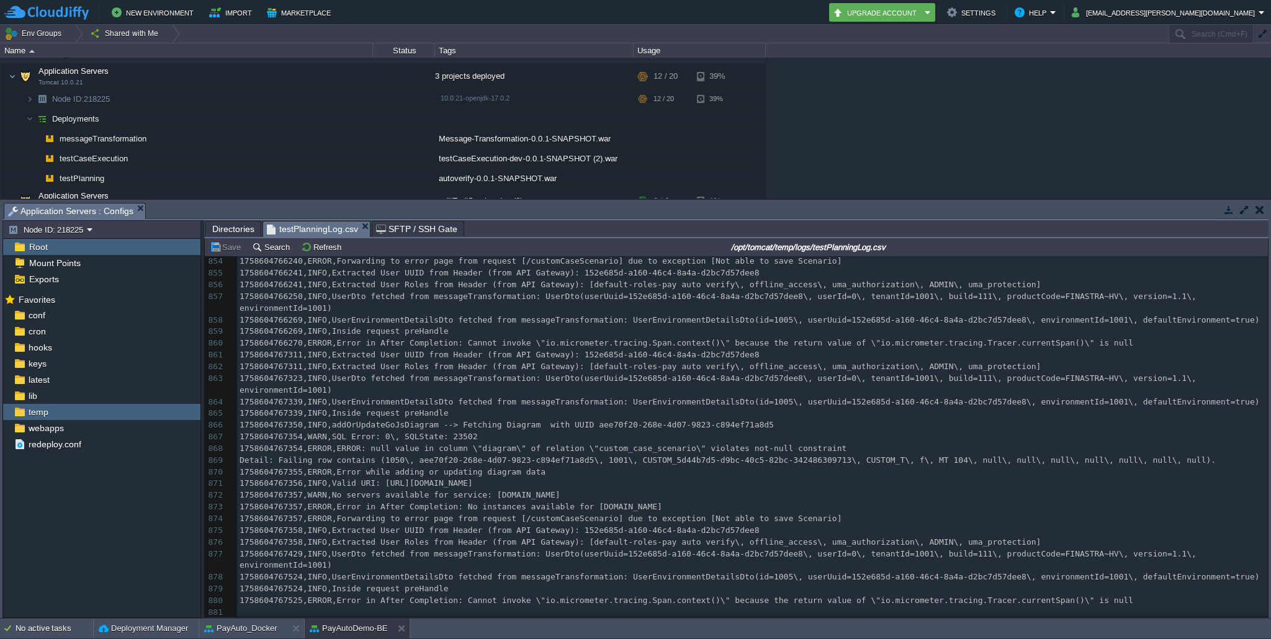
click at [680, 444] on span "1758604767354,ERROR,ERROR: null value in column \"diagram\" of relation \"custo…" at bounding box center [543, 448] width 607 height 9
type textarea "custom_case_scenario"
click at [511, 469] on span "1758604767355,ERROR,Error while adding or updating diagram data" at bounding box center [393, 471] width 306 height 9
type textarea "1758604767355,ERROR,Error while adding or updating diagram data"
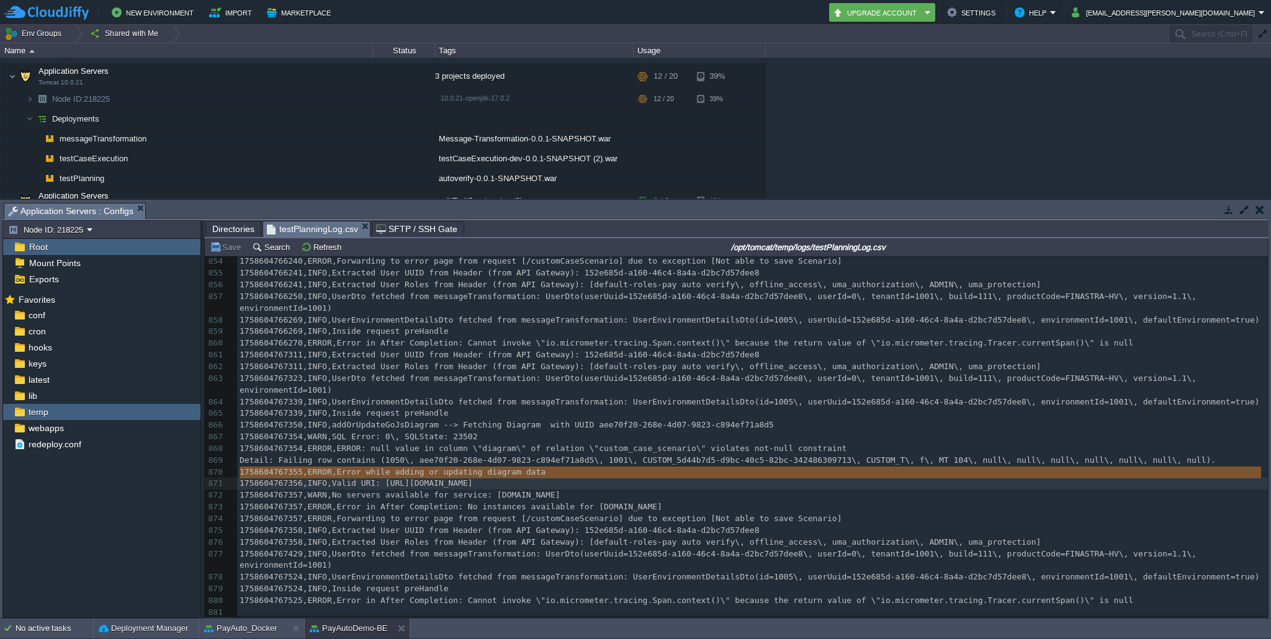
click at [491, 438] on pre "1758604767354,WARN,SQL Error: 0\, SQLState: 23502" at bounding box center [752, 437] width 1031 height 12
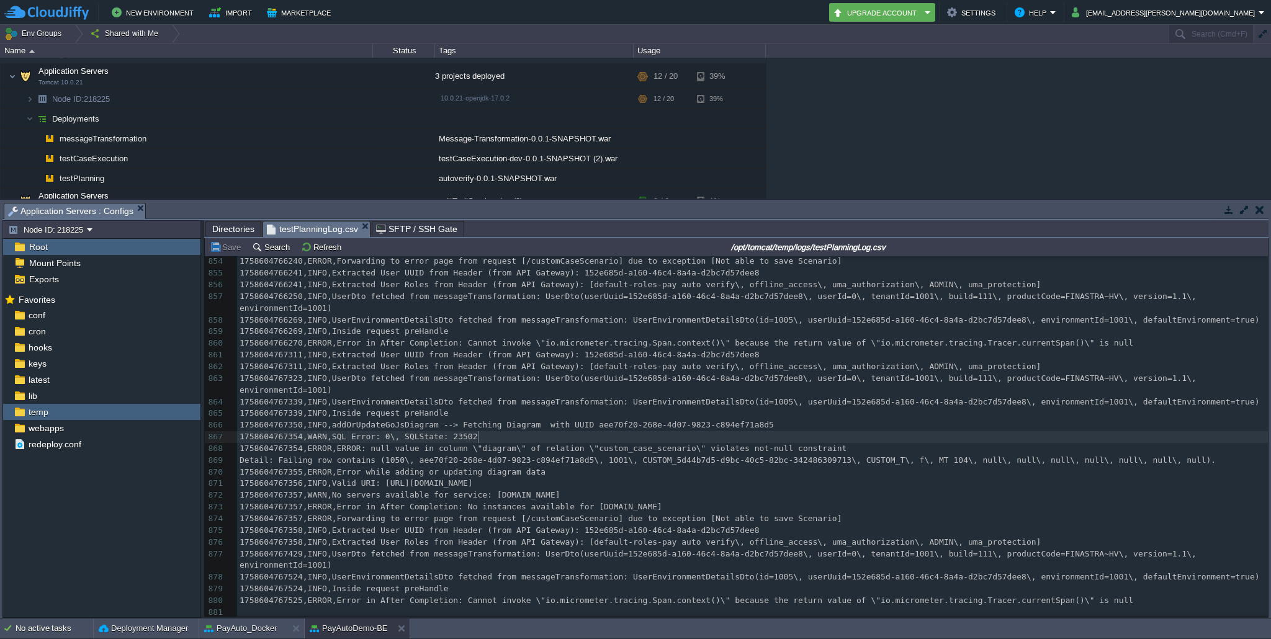
type textarea "1758604767354,WARN,SQL Error: 0\, SQLState: 23502"
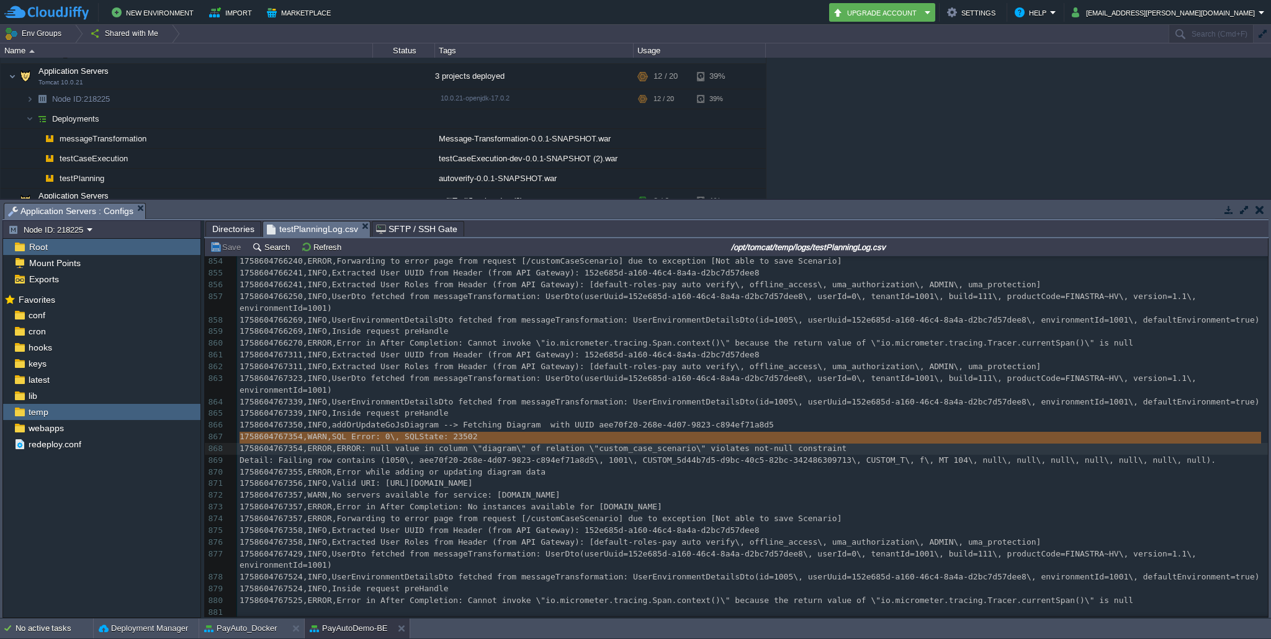
click at [491, 438] on pre "1758604767354,WARN,SQL Error: 0\, SQLState: 23502" at bounding box center [752, 437] width 1031 height 12
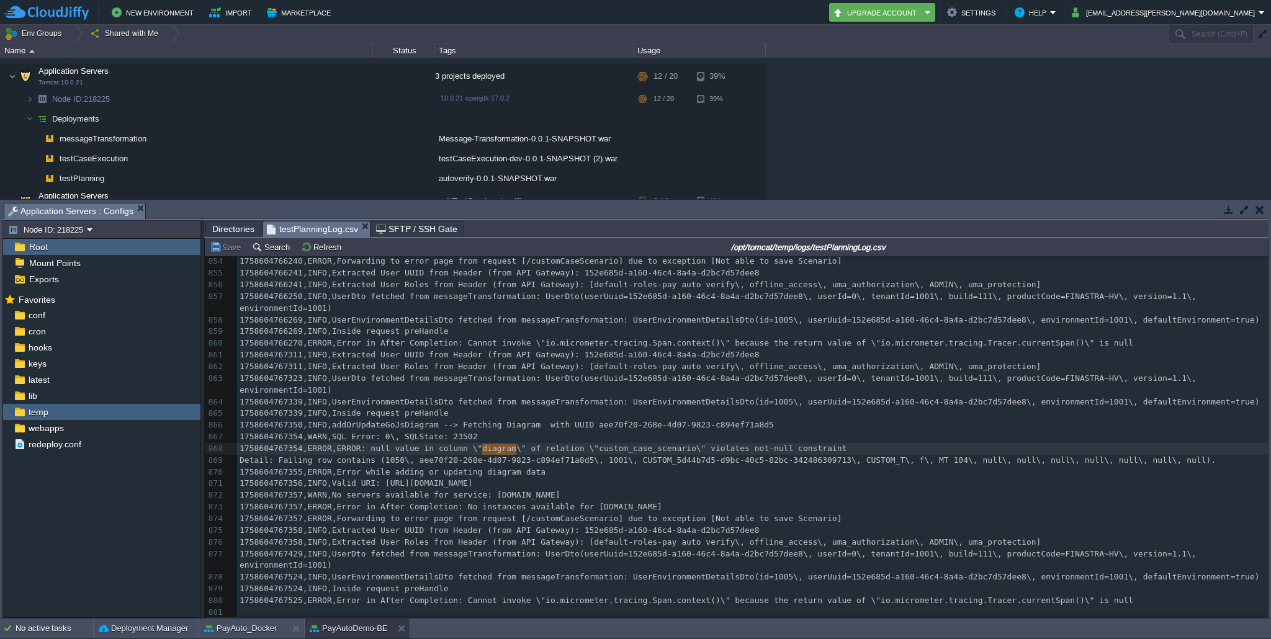
type textarea "1758604767354,ERROR,ERROR: null value in column \"diagram\" of relation \"custo…"
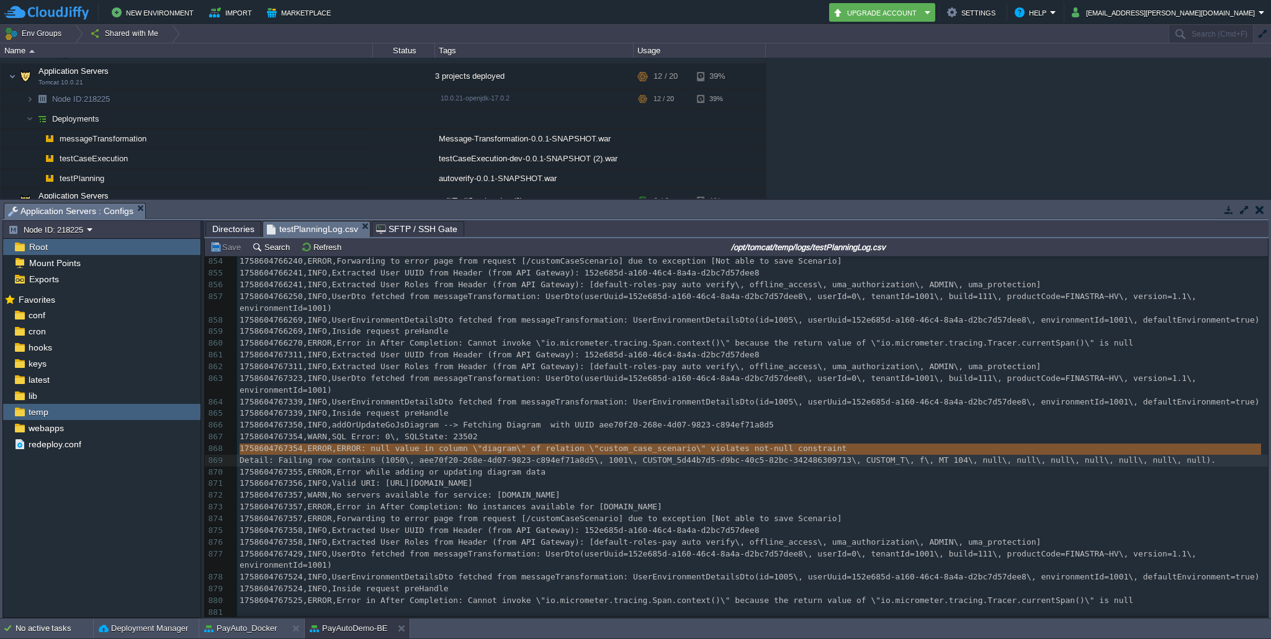
scroll to position [11069, 0]
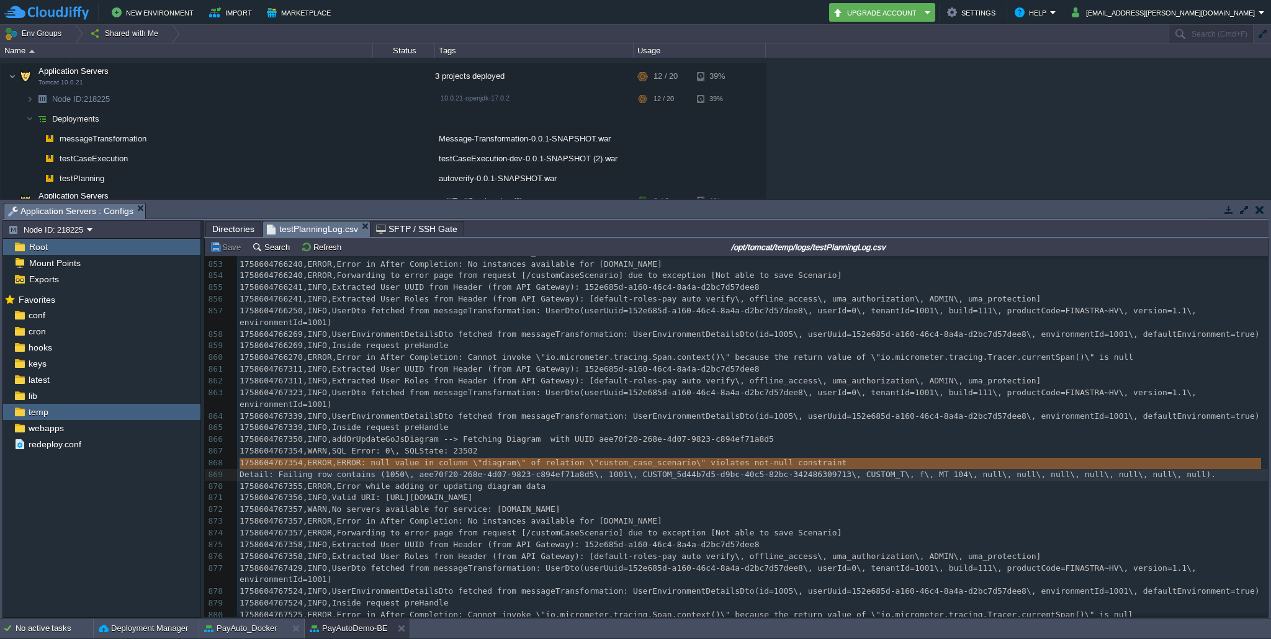
click at [490, 442] on div "x 1758600028066,INFO,Starting ServletInitializer v0.0.1-SNAPSHOT using Java 17.…" at bounding box center [752, 329] width 1031 height 608
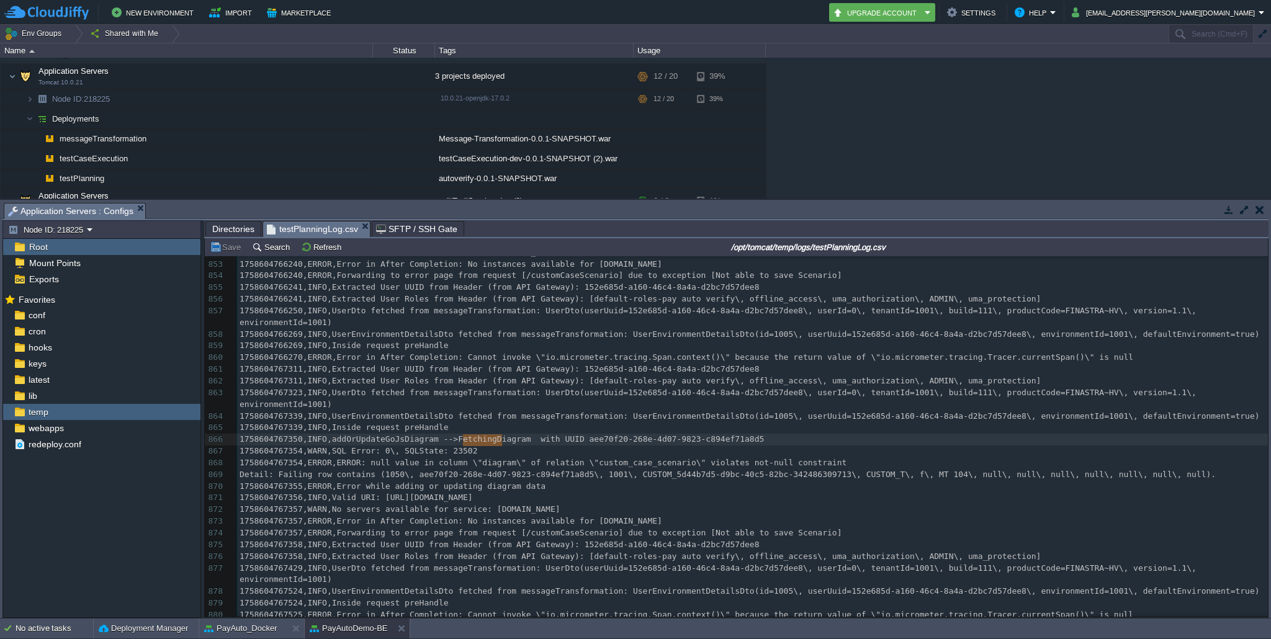
type textarea "1758604767350,INFO,addOrUpdateGoJsDiagram --> Fetching Diagram with UUID aee70f…"
type textarea "1758604767354,WARN,SQL Error: 0\, SQLState: 23502"
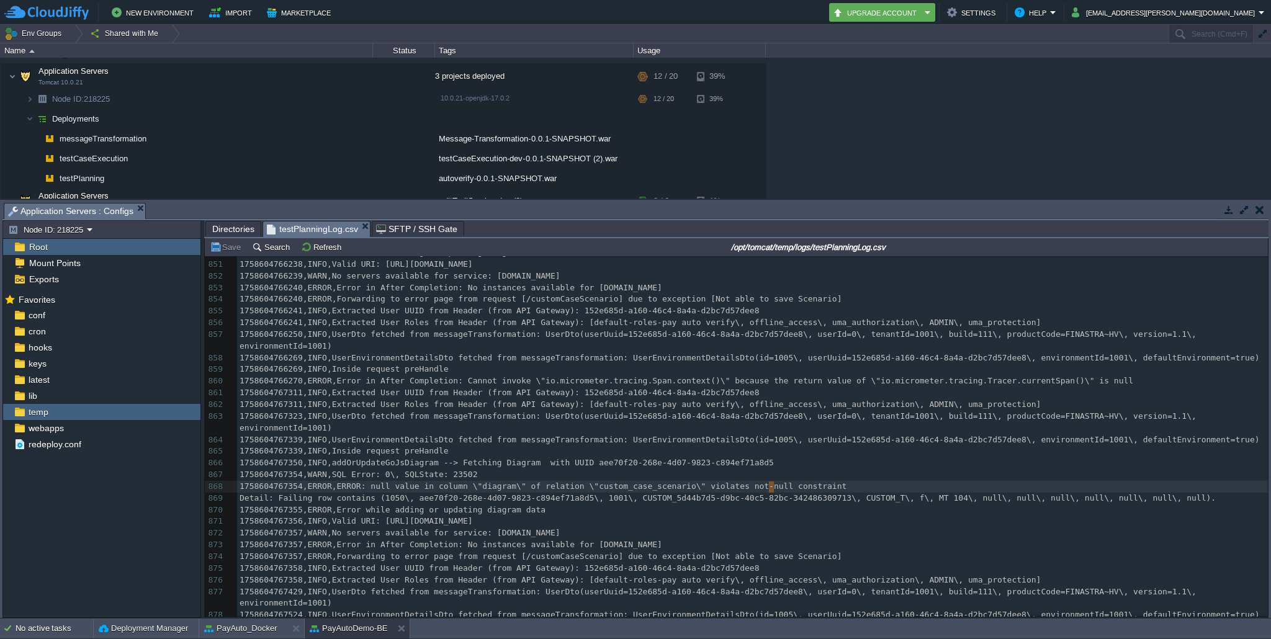
type textarea "1758604767354,ERROR,ERROR: null value in column \"diagram\" of relation \"custo…"
type textarea "Detail: Failing row contains (1050\, aee70f20-268e-4d07-9823-c894ef71a8d5\, 100…"
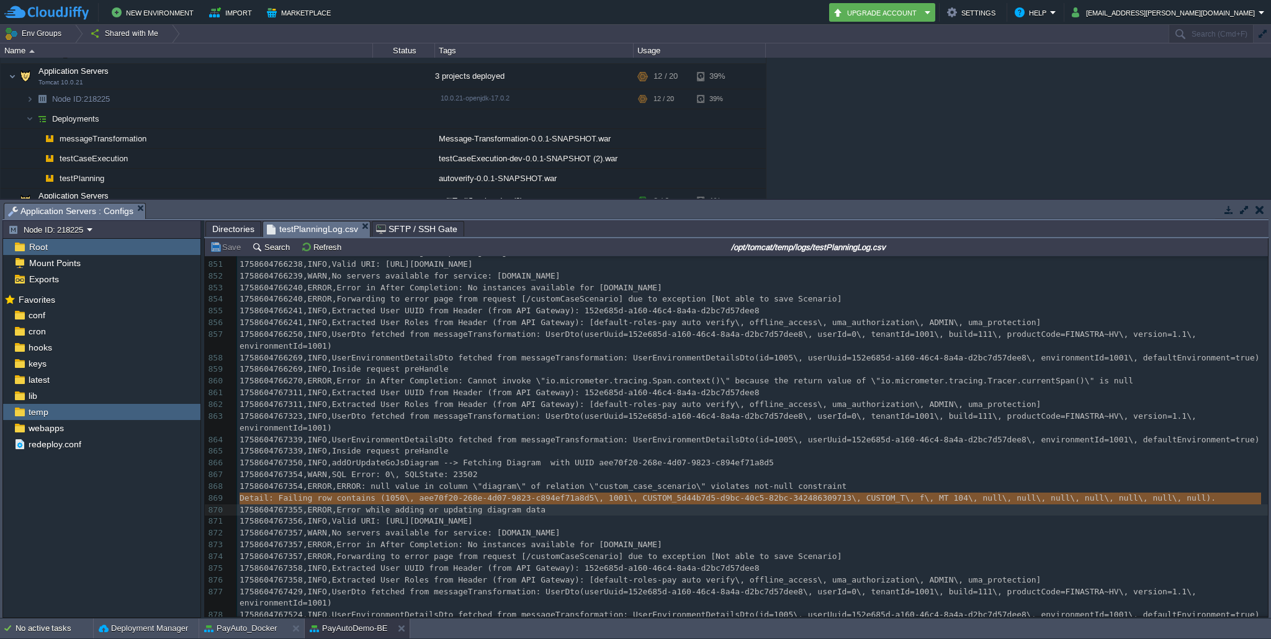
click at [612, 466] on span "1758604767350,INFO,addOrUpdateGoJsDiagram --> Fetching Diagram with UUID aee70f…" at bounding box center [507, 462] width 535 height 9
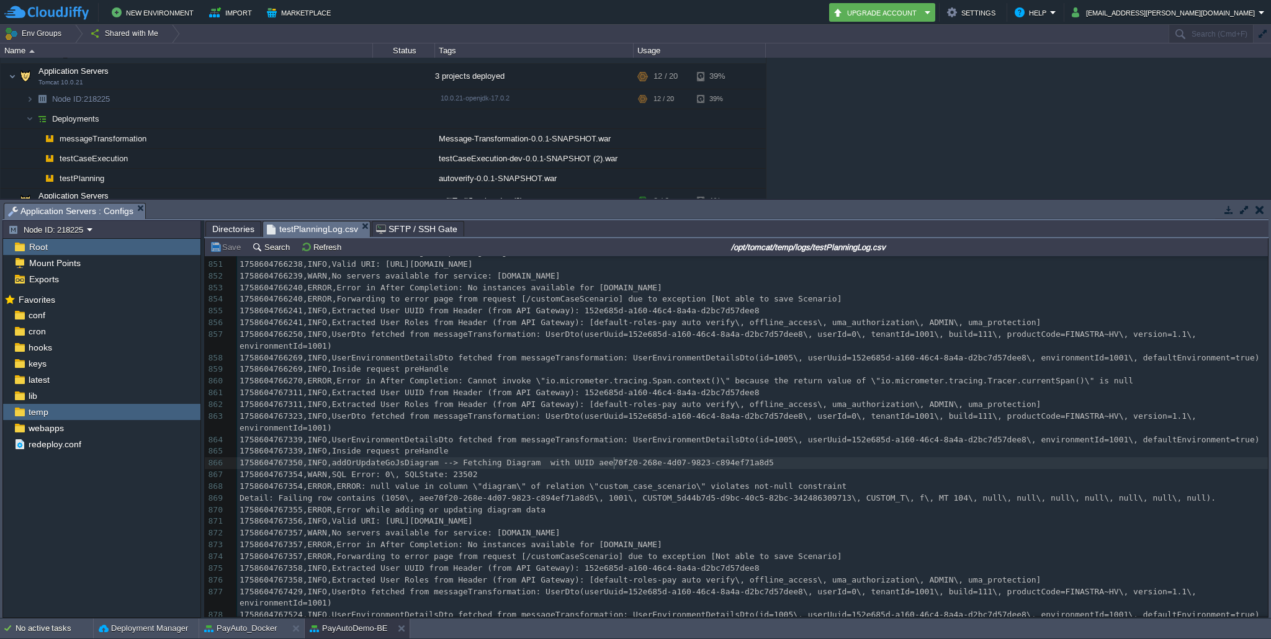
type textarea "aee70f20"
click at [788, 474] on pre "1758604767354,WARN,SQL Error: 0\, SQLState: 23502" at bounding box center [752, 475] width 1031 height 12
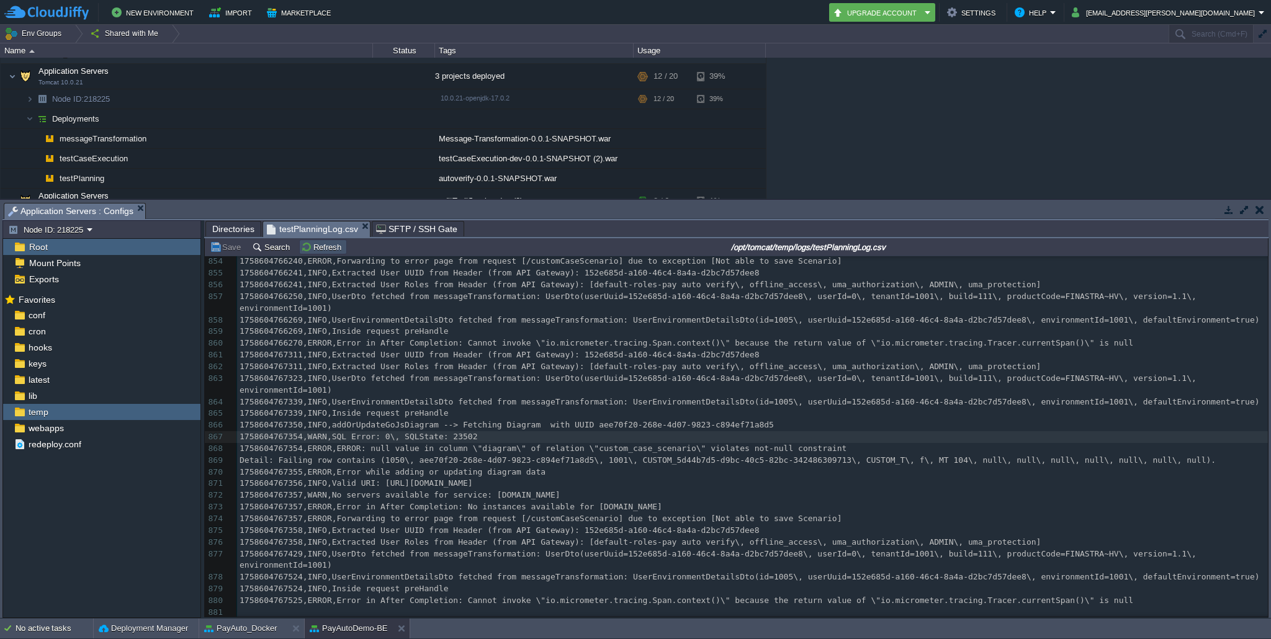
click at [317, 251] on button "Refresh" at bounding box center [323, 247] width 44 height 11
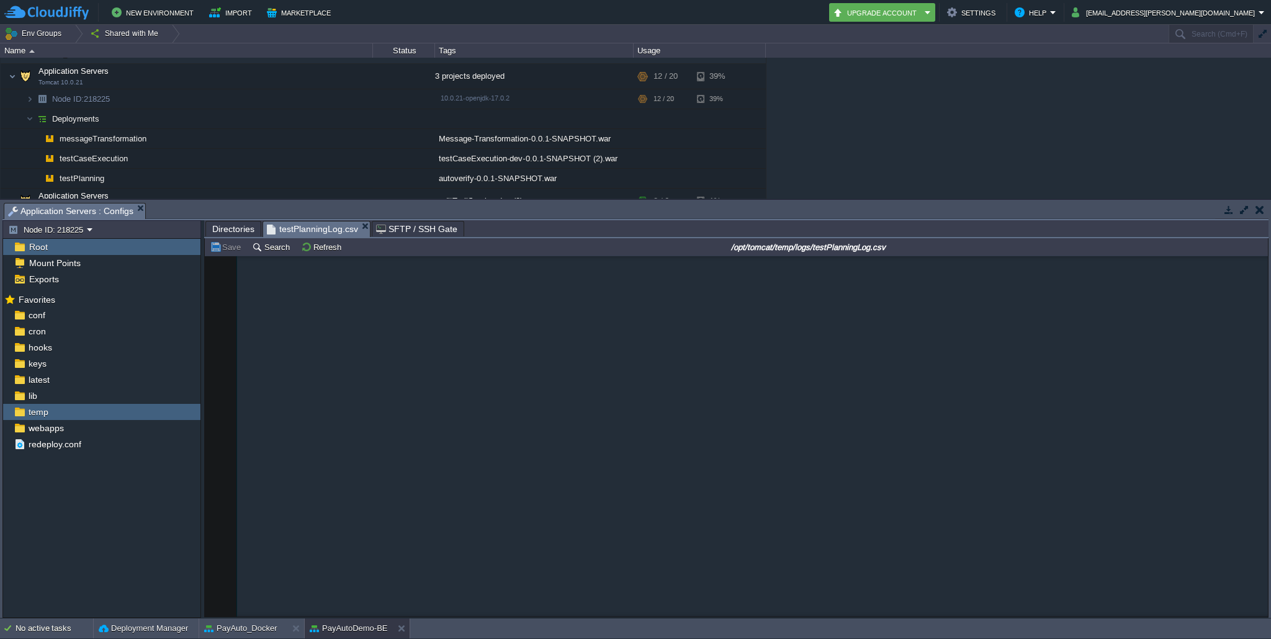
scroll to position [8540, 0]
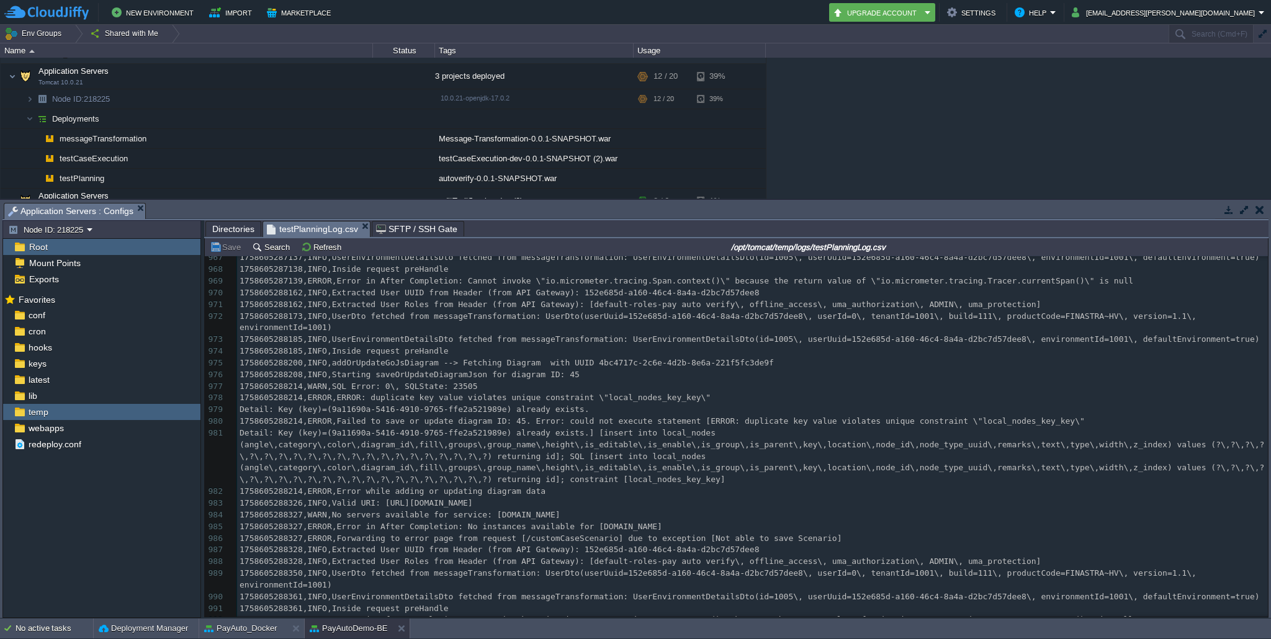
click at [712, 482] on div "993 1758600028066,INFO,Starting ServletInitializer v0.0.1-SNAPSHOT using Java 1…" at bounding box center [752, 392] width 1031 height 491
type textarea "local_nodes_key_key"
click at [752, 493] on pre "1758605288214,ERROR,Error while adding or updating diagram data" at bounding box center [752, 492] width 1031 height 12
type textarea "9a11690a-5416-4910-9765-ffe2a521989e"
drag, startPoint x: 517, startPoint y: 410, endPoint x: 343, endPoint y: 407, distance: 173.9
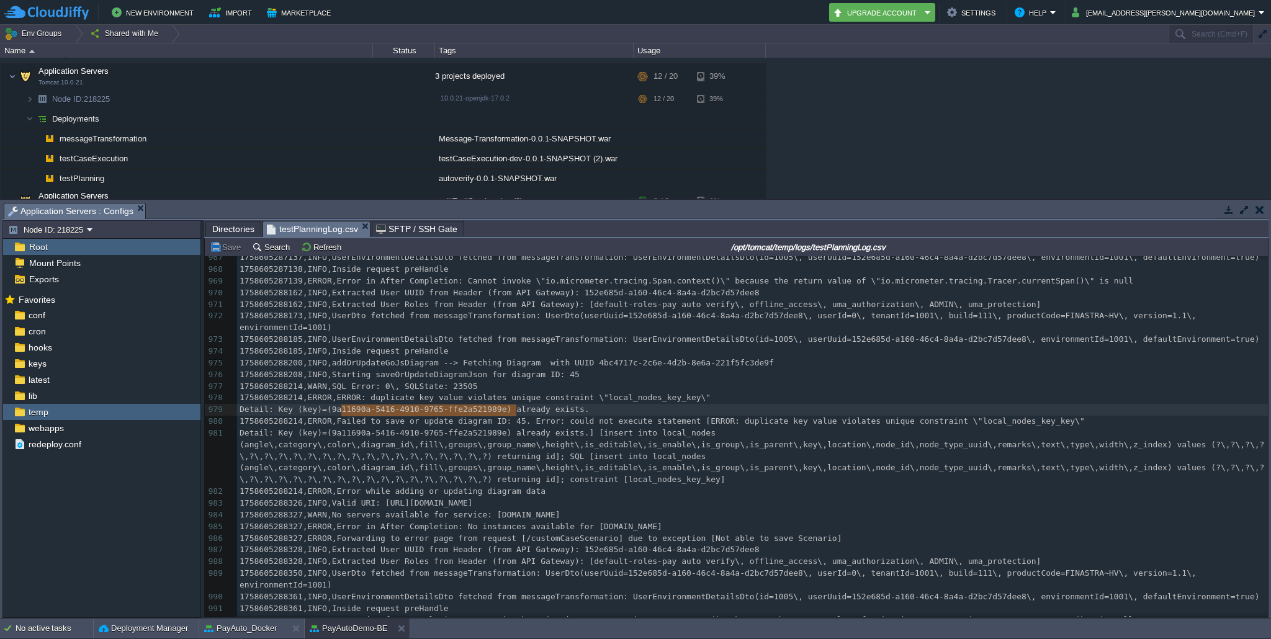
click at [562, 400] on div "x 1758600028066,INFO,Starting ServletInitializer v0.0.1-SNAPSHOT using Java 17.…" at bounding box center [752, 358] width 1031 height 562
type textarea "1758605288214,ERROR,ERROR: duplicate key value violates unique constraint \"loc…"
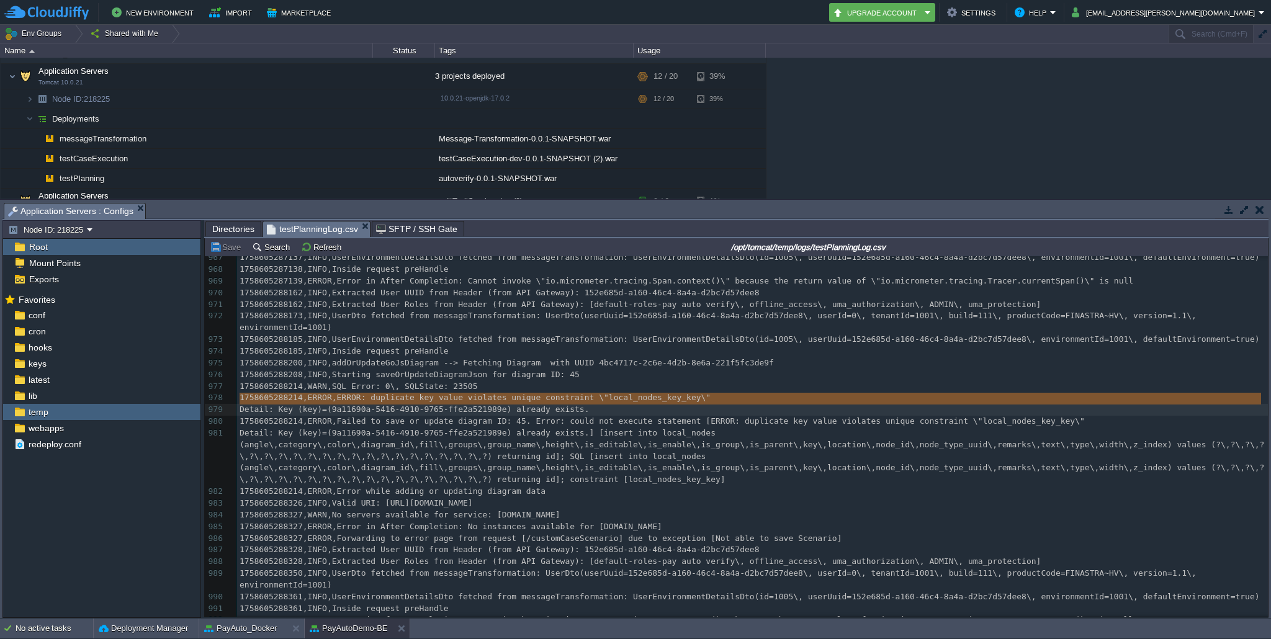
type textarea "4910"
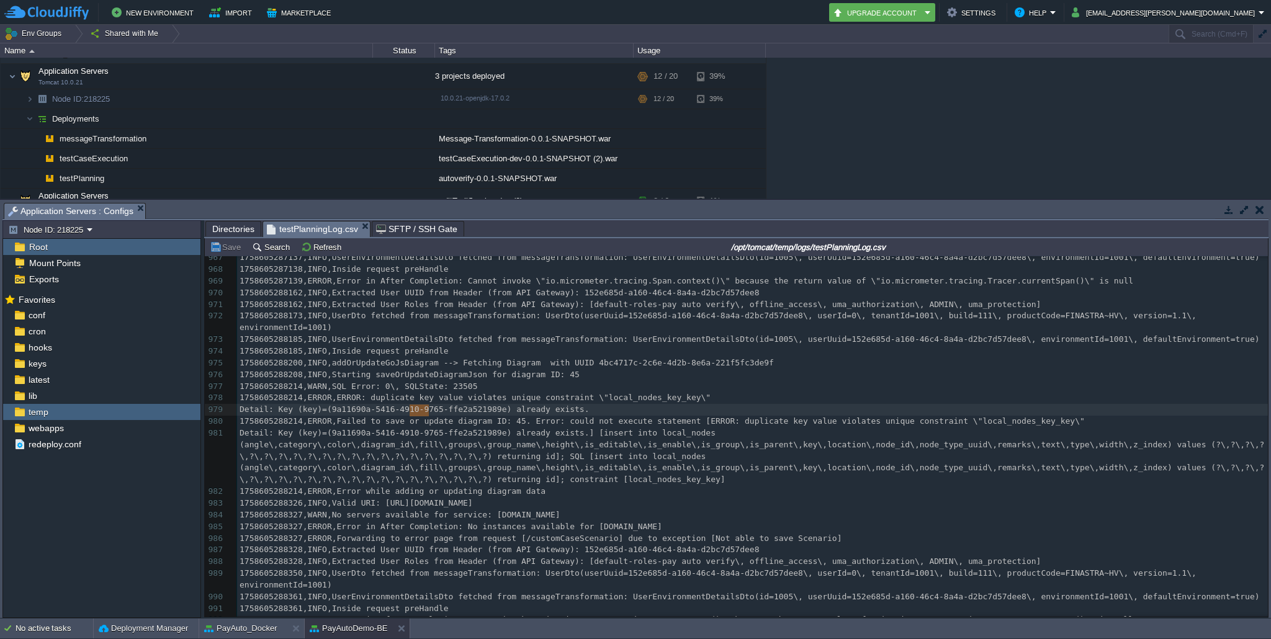
click at [715, 482] on span "Detail: Key (key)=(9a11690a-5416-4910-9765-ffe2a521989e) already exists.] [inse…" at bounding box center [752, 456] width 1025 height 56
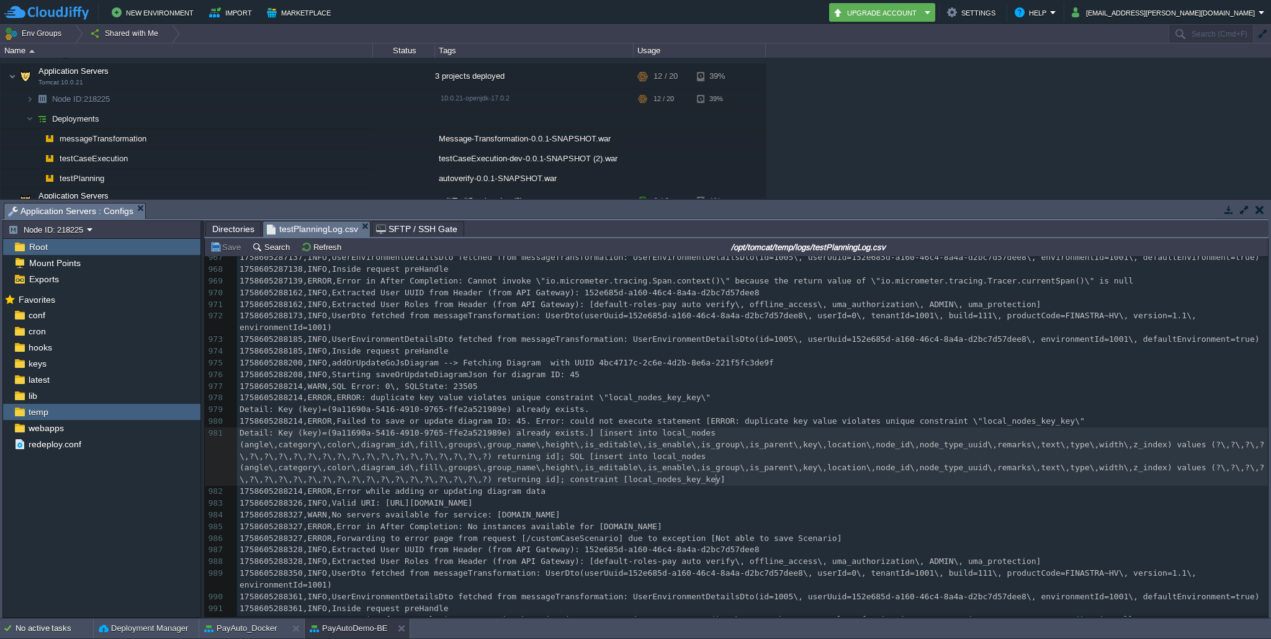
type textarea "local_nodes_key_key"
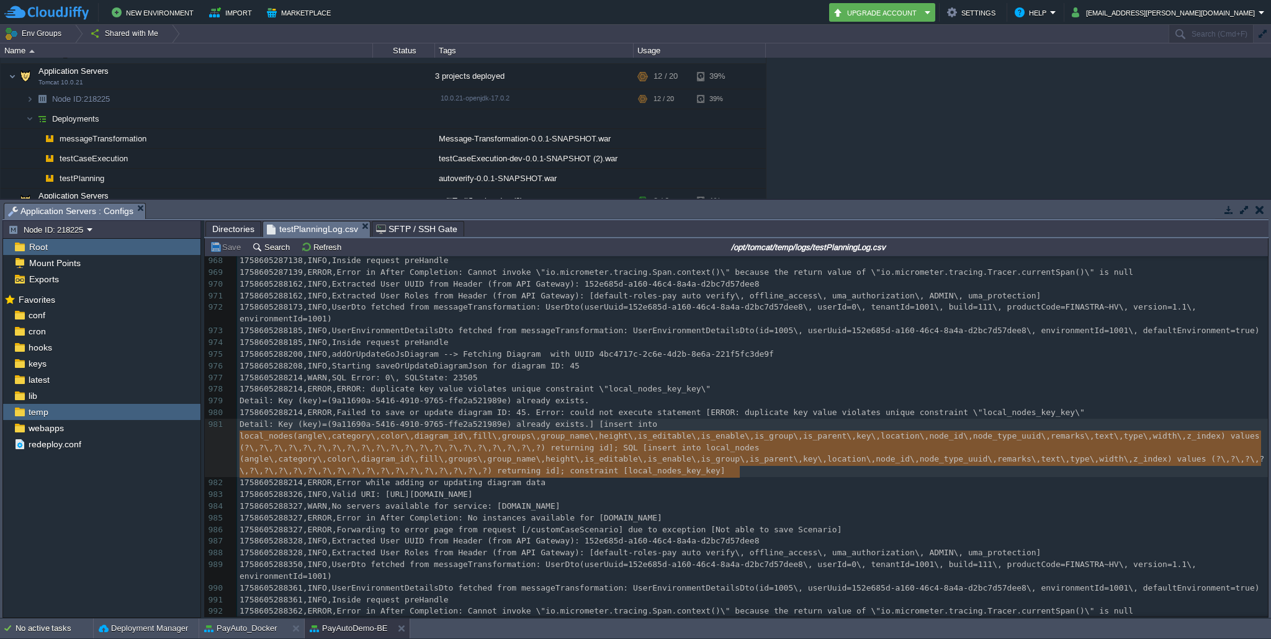
type textarea "Detail: Key (key)=(9a11690a-5416-4910-9765-ffe2a521989e) already exists.] [inse…"
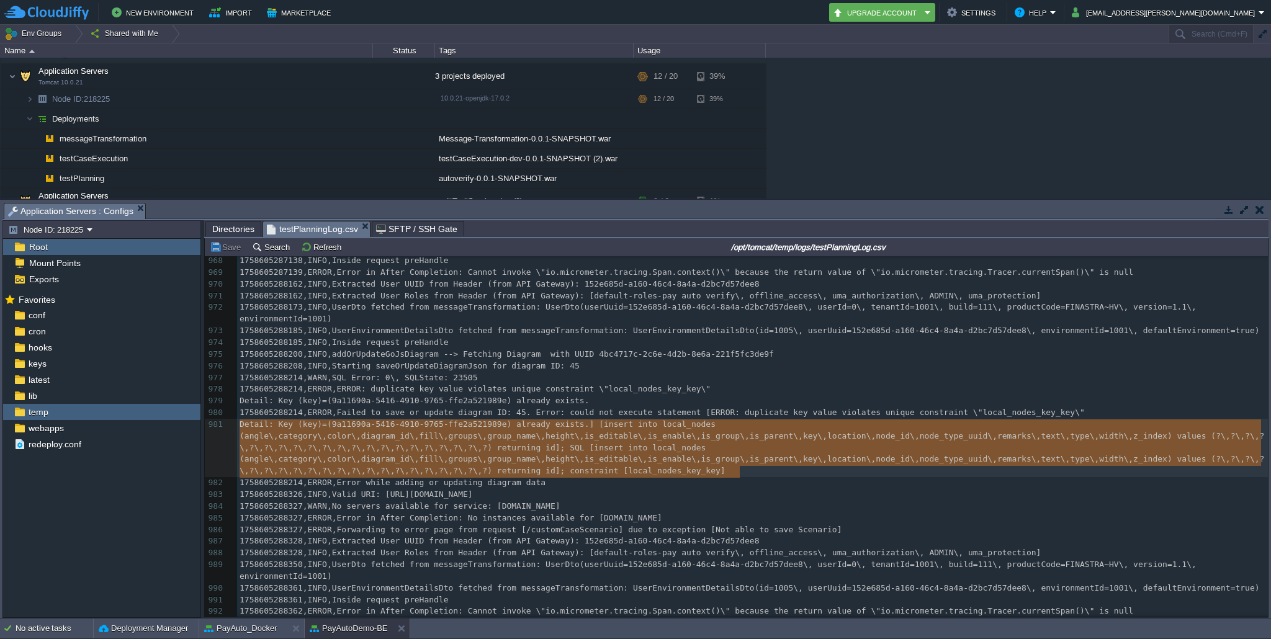
drag, startPoint x: 758, startPoint y: 473, endPoint x: 241, endPoint y: 426, distance: 519.3
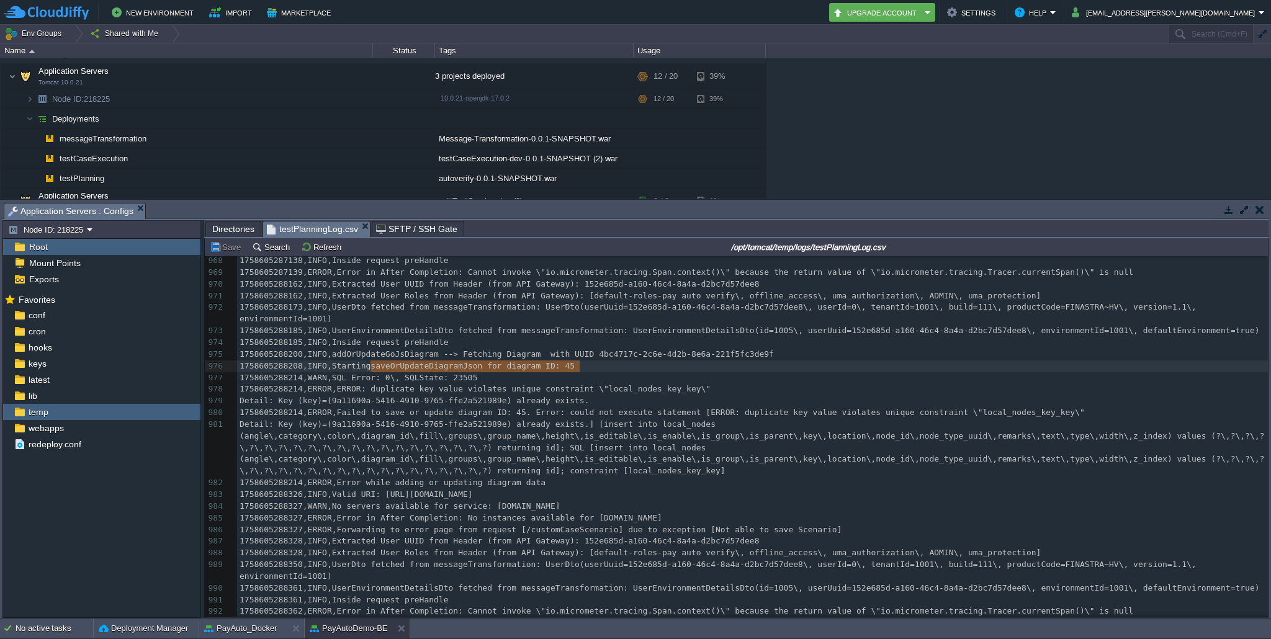
type textarea "Starting saveOrUpdateDiagramJson for diagram ID: 45"
drag, startPoint x: 584, startPoint y: 370, endPoint x: 332, endPoint y: 364, distance: 252.1
click at [666, 394] on span "1758605288214,ERROR,ERROR: duplicate key value violates unique constraint \"loc…" at bounding box center [475, 388] width 471 height 9
type textarea "1758605288214,ERROR,ERROR: duplicate key value violates unique constraint \"loc…"
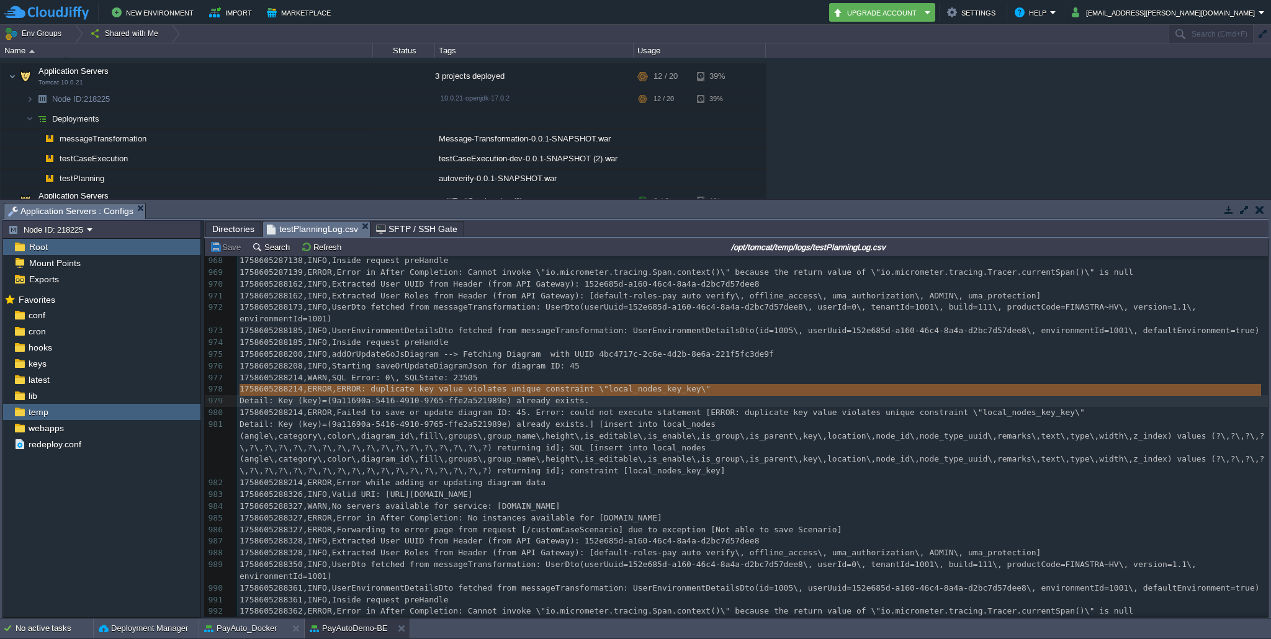
type textarea "violates"
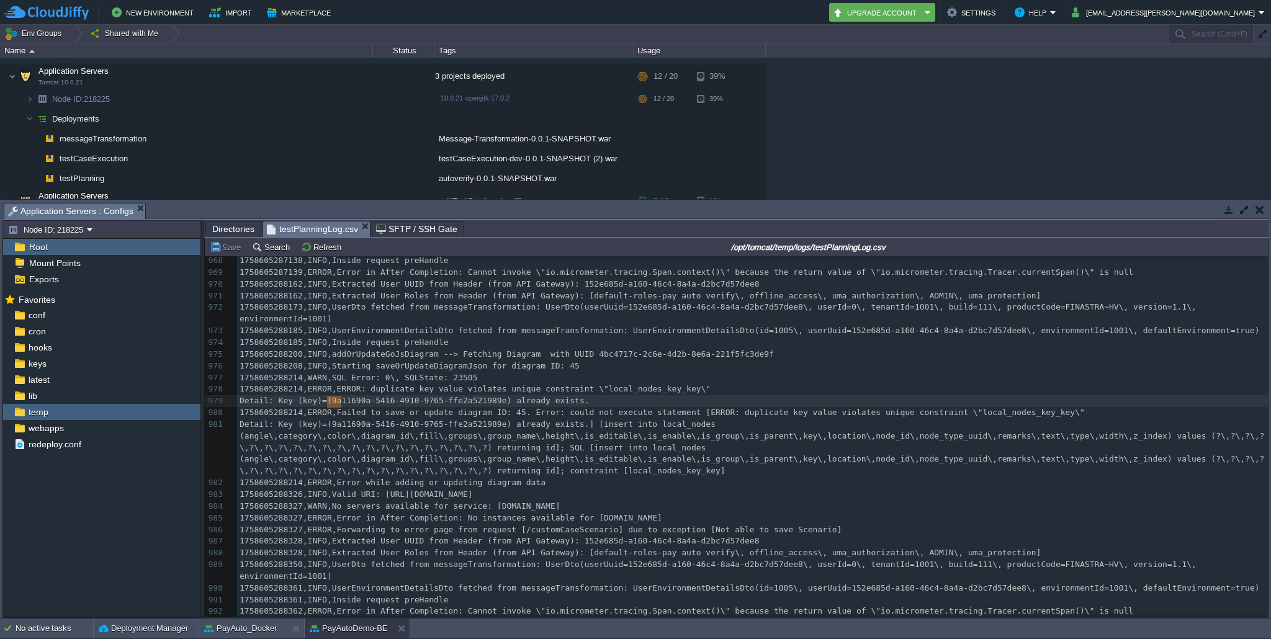
type textarea "Detail: Key (key)=(9a11690a-5416-4910-9765-ffe2a521989e) already exists."
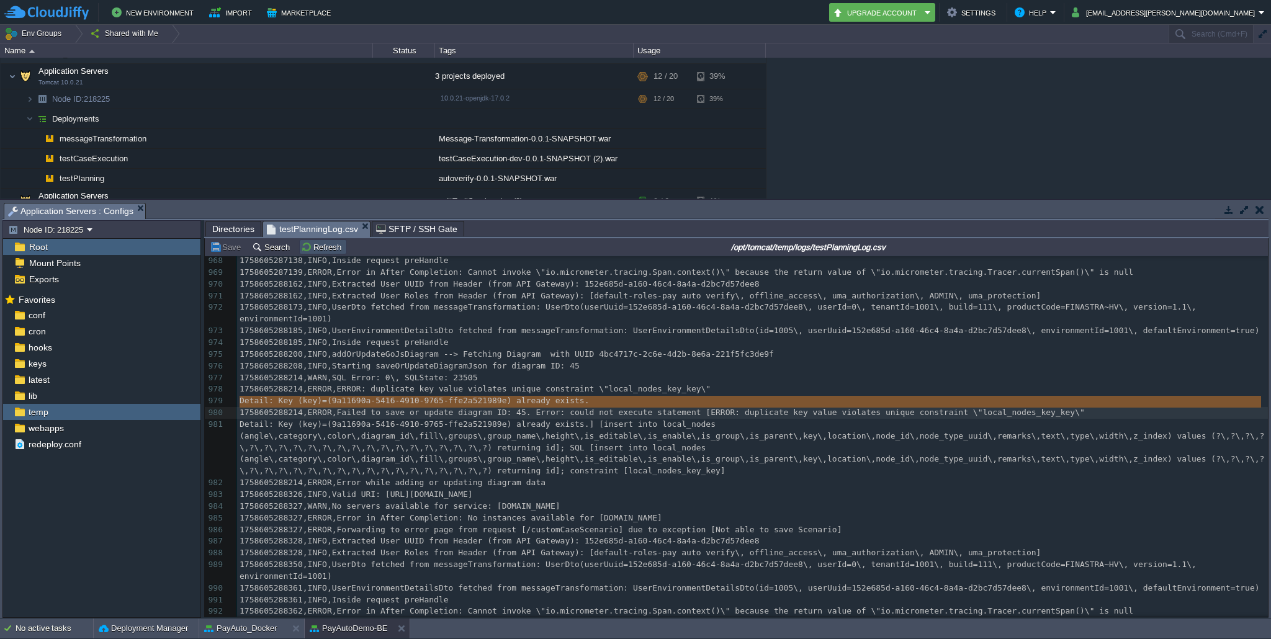
click at [312, 247] on button "Refresh" at bounding box center [323, 247] width 44 height 11
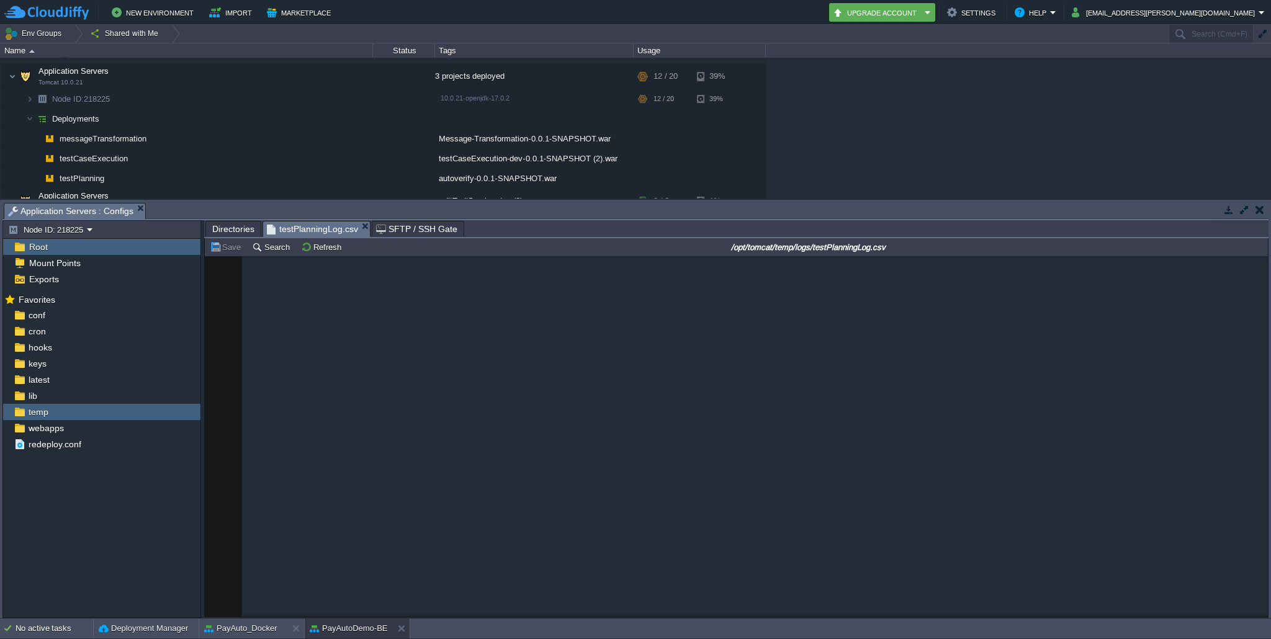
scroll to position [3873, 0]
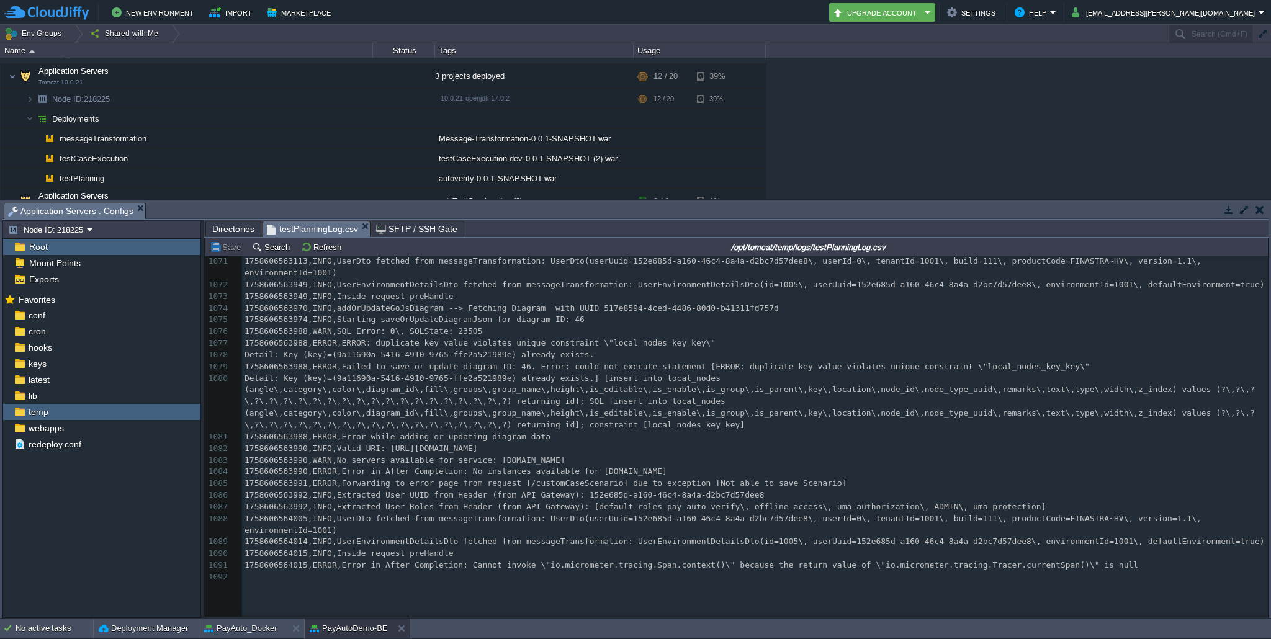
click at [564, 488] on span "1758606563991,ERROR,Forwarding to error page from request [/customCaseScenario]…" at bounding box center [546, 483] width 603 height 9
type textarea "customCaseScenario"
click at [525, 371] on span "1758606563988,ERROR,Failed to save or update diagram ID: 46. Error: could not e…" at bounding box center [668, 366] width 846 height 9
type textarea "46"
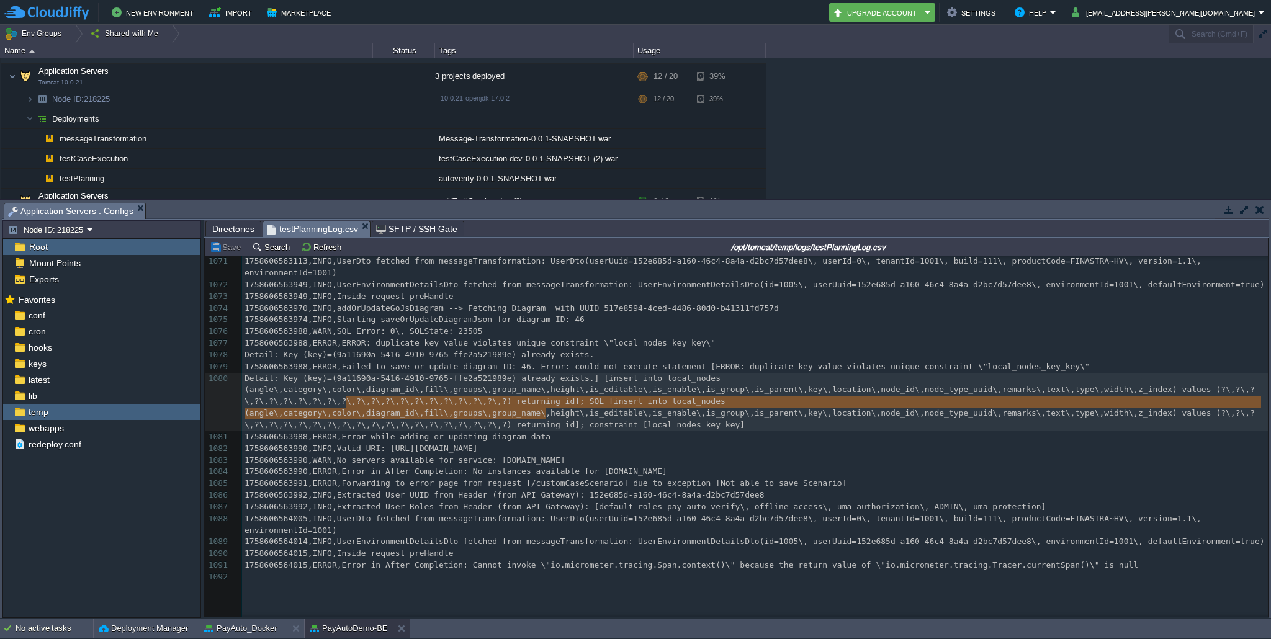
type textarea "9a11690a-5416-4910-9765-ffe2a521989e"
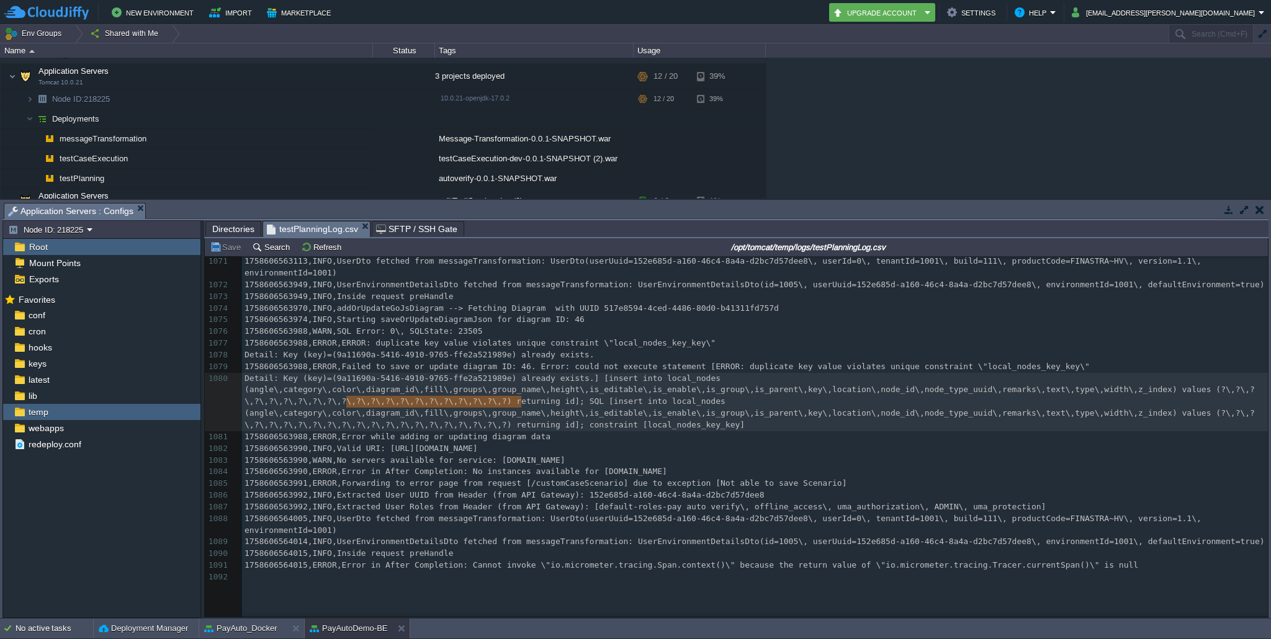
drag, startPoint x: 347, startPoint y: 400, endPoint x: 520, endPoint y: 395, distance: 172.7
type textarea "Detail: Key (key)=(9a11690a-5416-4910-9765-ffe2a521989e) already exists.] [inse…"
type textarea "758606563988,ERROR,Failed to save or update diagram ID: 46. Error: could not ex…"
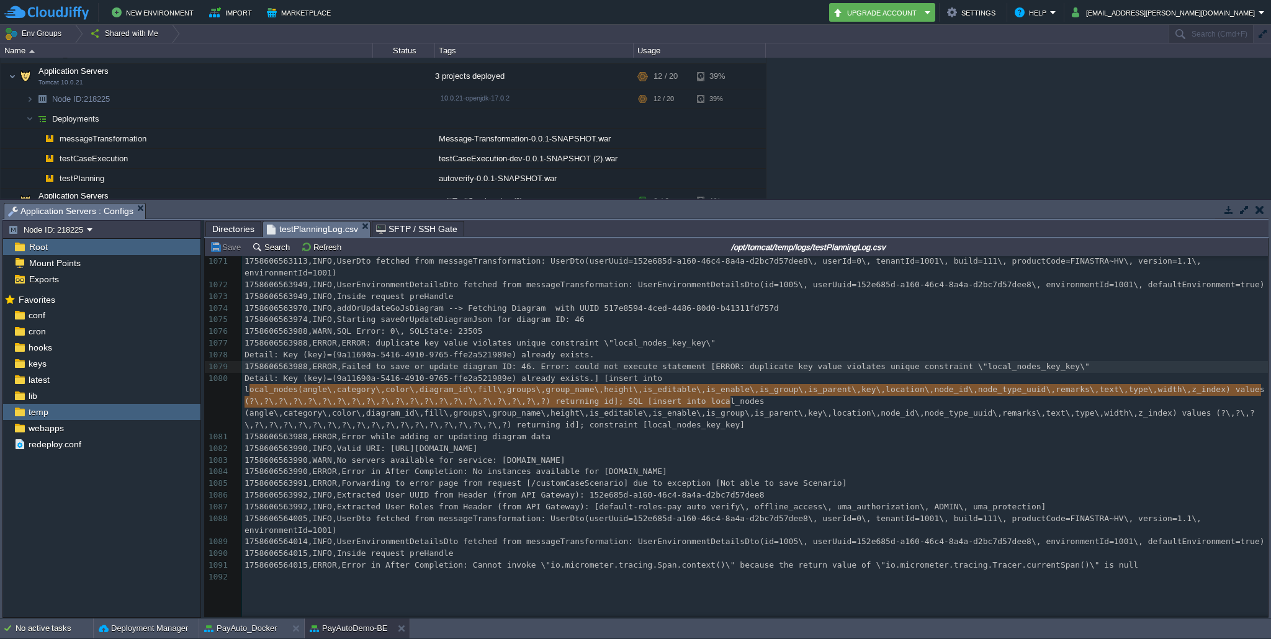
drag, startPoint x: 757, startPoint y: 403, endPoint x: 250, endPoint y: 393, distance: 507.3
click at [320, 247] on button "Refresh" at bounding box center [323, 247] width 44 height 11
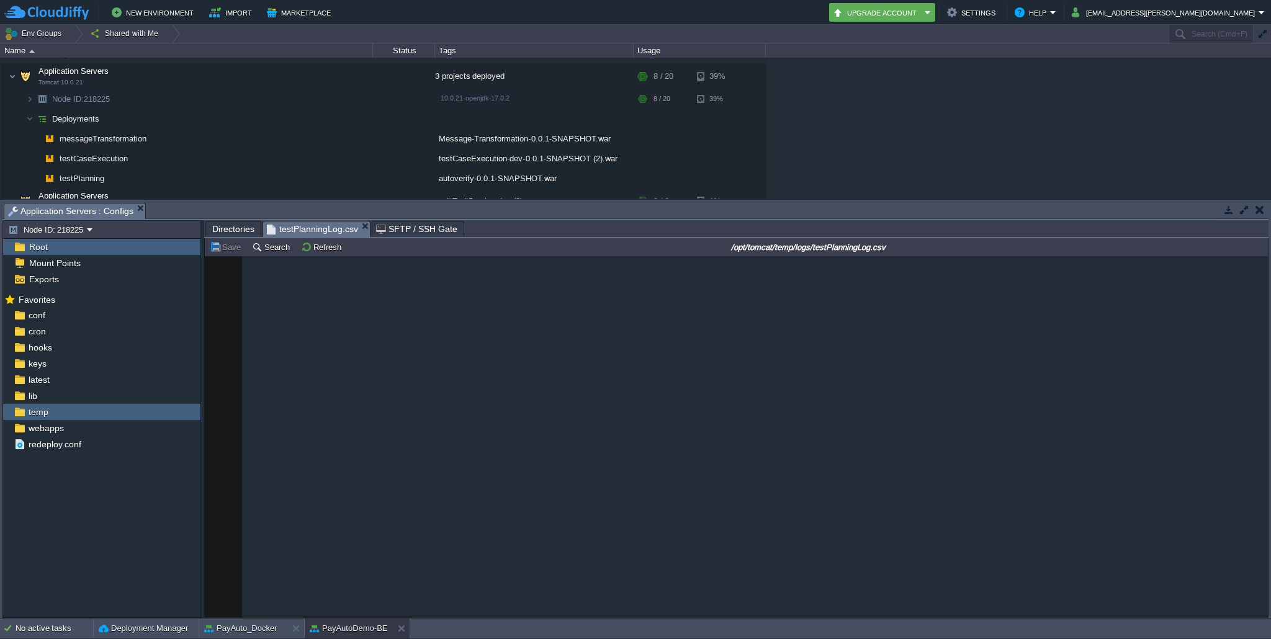
scroll to position [4201, 0]
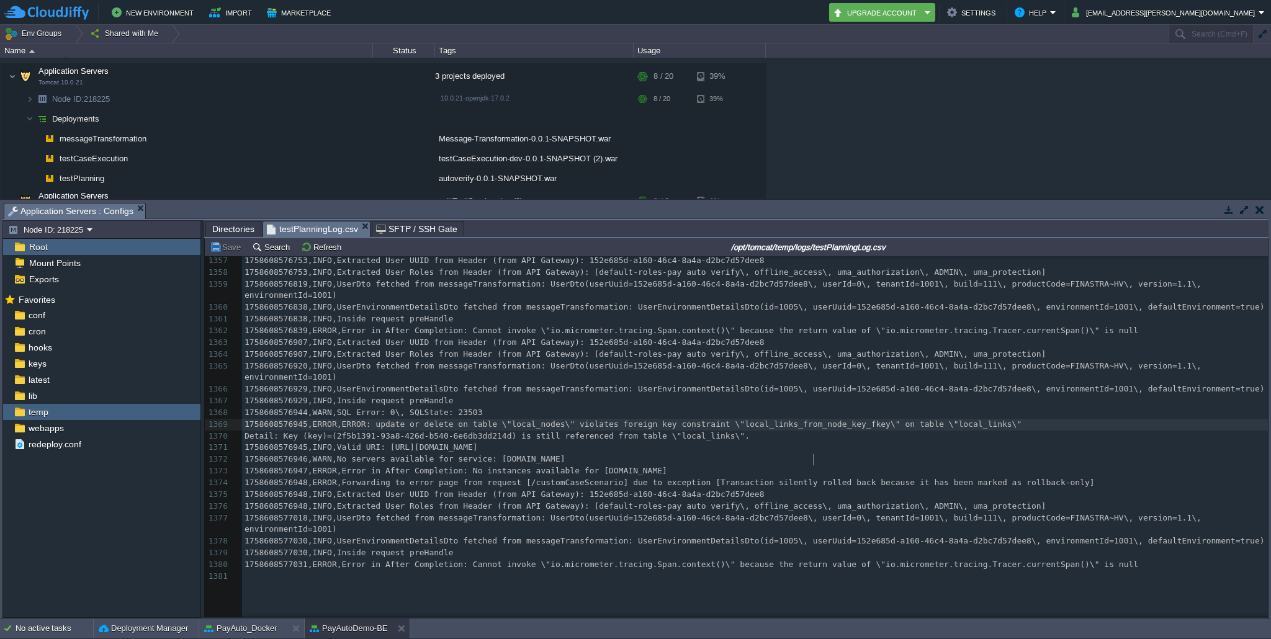
click at [815, 464] on div "1381 1758600028066,INFO,Starting ServletInitializer v0.0.1-SNAPSHOT using Java …" at bounding box center [755, 330] width 1026 height 503
type textarea "local_links_from_node_key_fkey"
